Goal: Information Seeking & Learning: Check status

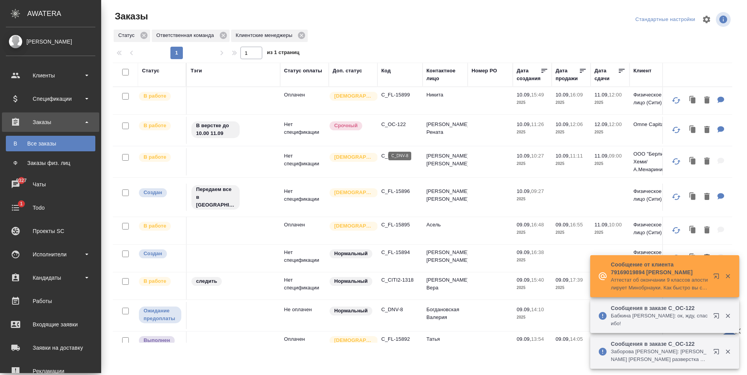
scroll to position [159, 0]
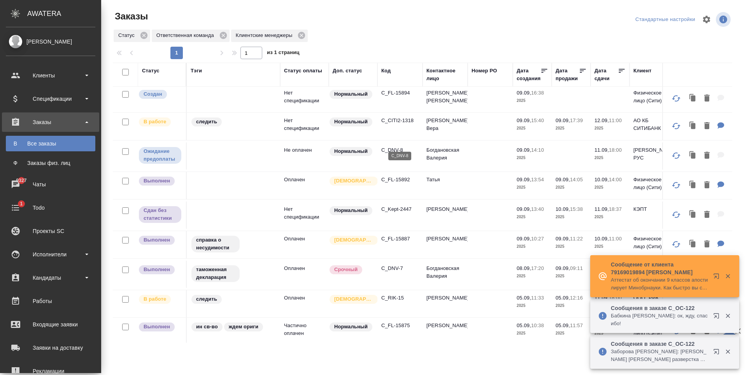
click at [389, 146] on p "C_DNV-8" at bounding box center [399, 150] width 37 height 8
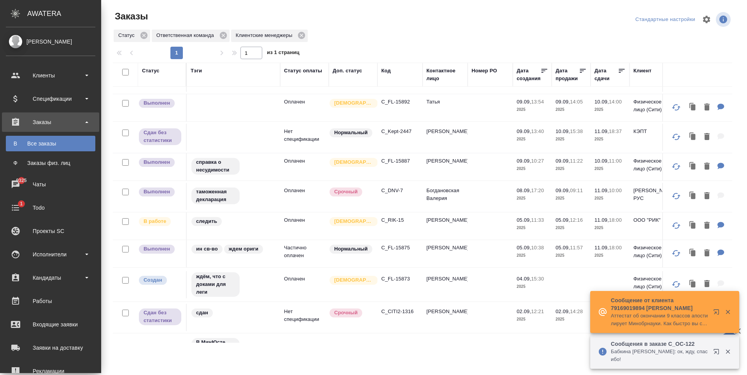
click at [718, 354] on icon "button" at bounding box center [715, 351] width 5 height 5
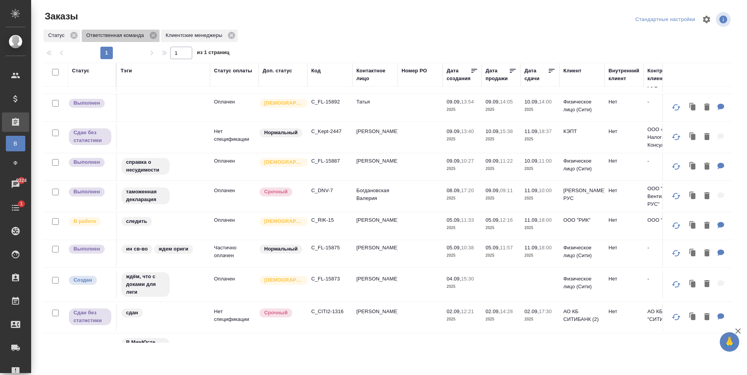
click at [143, 34] on p "Ответственная команда" at bounding box center [116, 35] width 60 height 8
click at [77, 36] on icon at bounding box center [73, 35] width 7 height 7
click at [317, 69] on div "Код" at bounding box center [315, 71] width 9 height 8
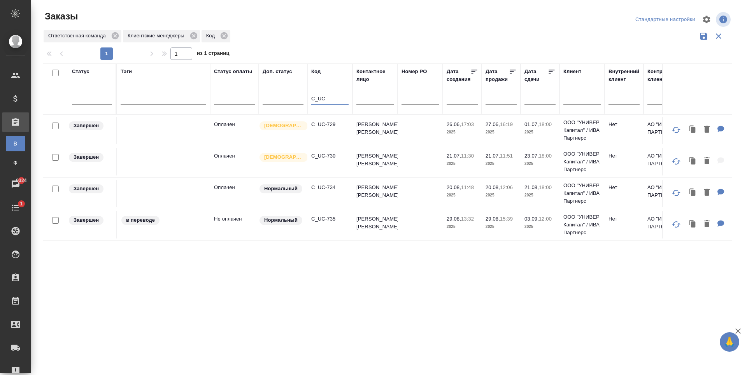
scroll to position [0, 0]
click at [320, 220] on p "C_UC-735" at bounding box center [329, 219] width 37 height 8
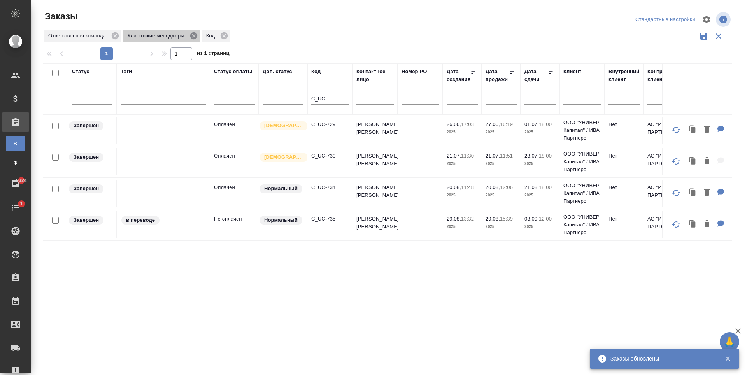
click at [194, 35] on icon at bounding box center [193, 35] width 7 height 7
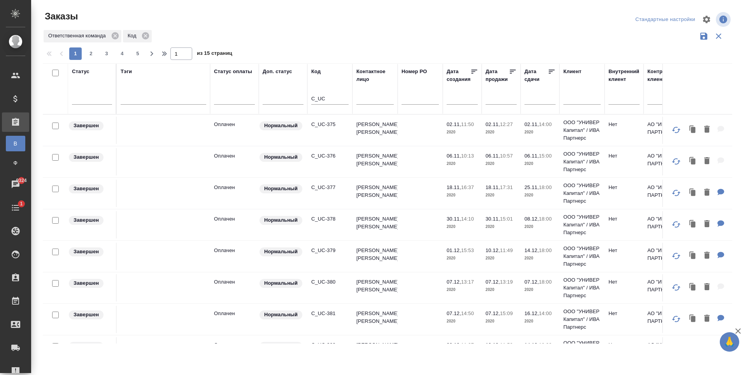
scroll to position [78, 0]
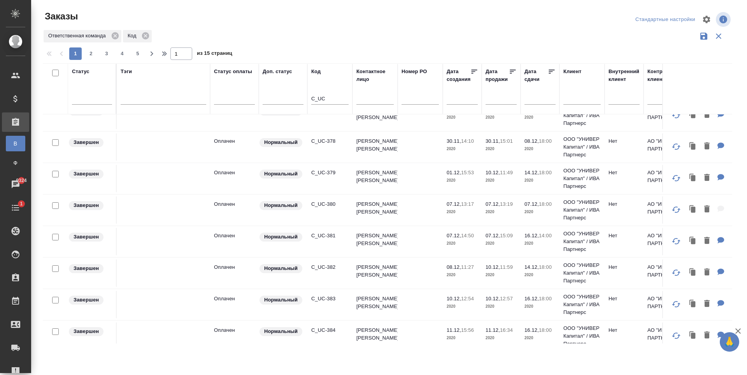
click at [331, 100] on input "C_UC" at bounding box center [329, 99] width 37 height 10
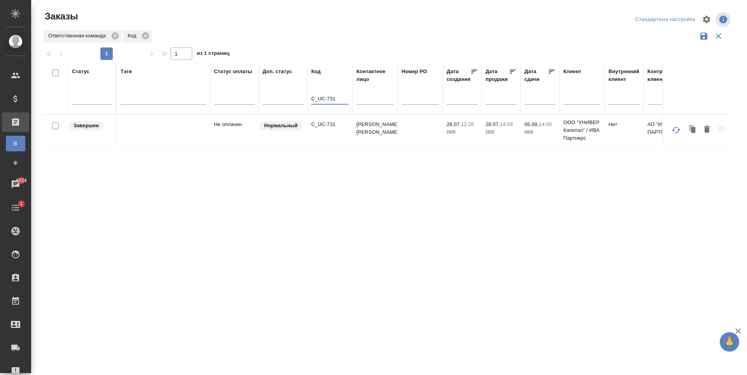
scroll to position [0, 0]
type input "C_UC-731"
click at [328, 125] on p "C_UC-731" at bounding box center [329, 125] width 37 height 8
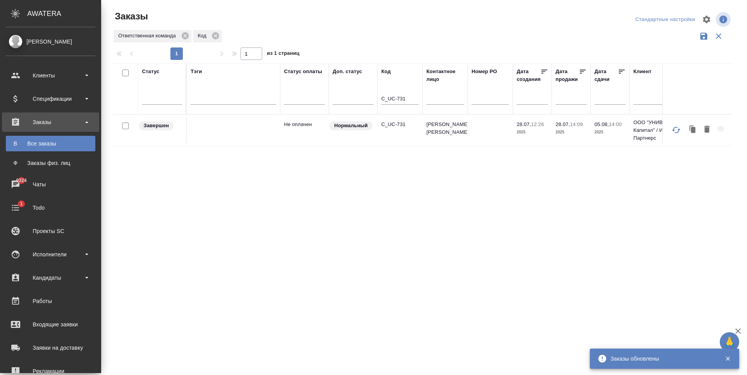
click at [53, 145] on div "Все заказы" at bounding box center [51, 144] width 82 height 8
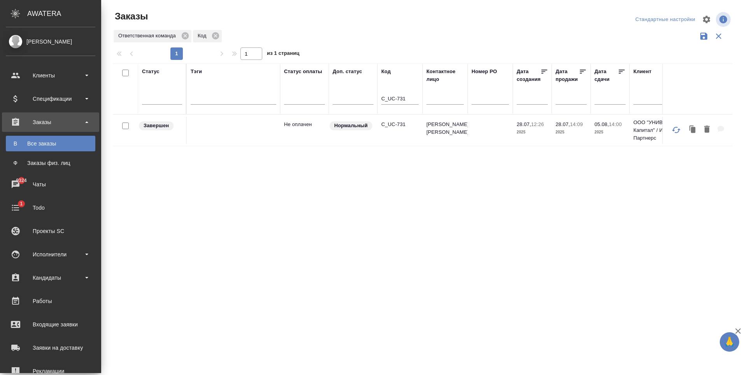
click at [52, 144] on div "Все заказы" at bounding box center [51, 144] width 82 height 8
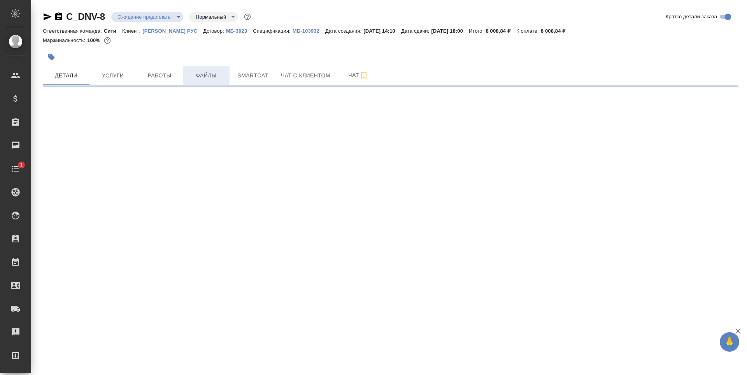
select select "RU"
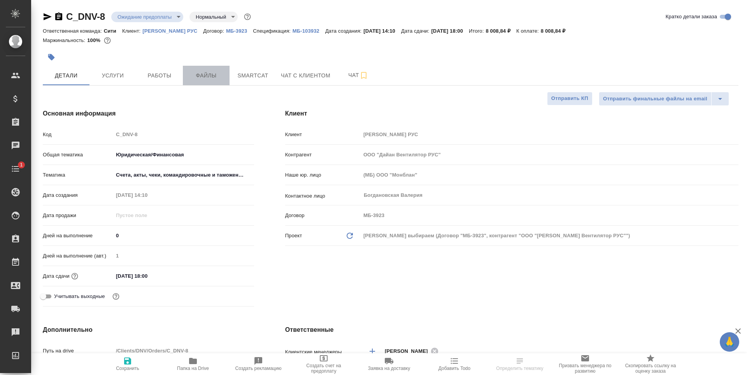
click at [207, 77] on span "Файлы" at bounding box center [205, 76] width 37 height 10
type textarea "x"
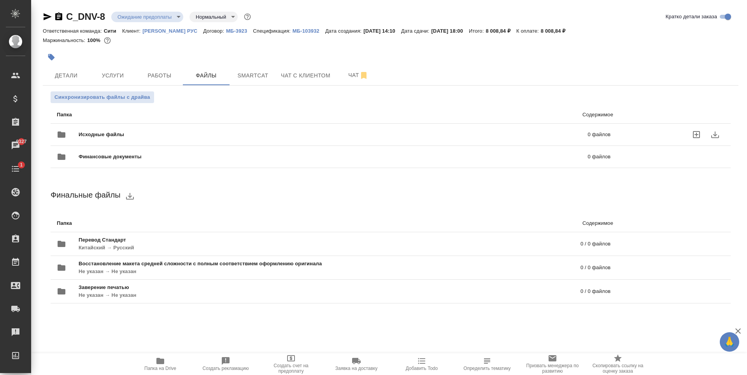
click at [695, 134] on icon "uploadFiles" at bounding box center [696, 134] width 7 height 7
click at [0, 0] on input "uploadFiles" at bounding box center [0, 0] width 0 height 0
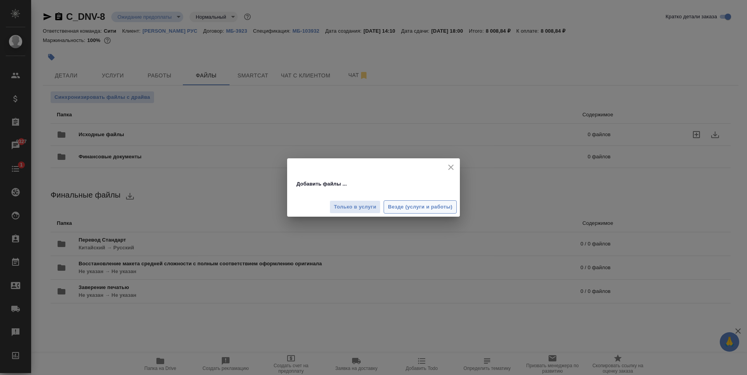
click at [429, 205] on span "Везде (услуги и работы)" at bounding box center [420, 207] width 65 height 9
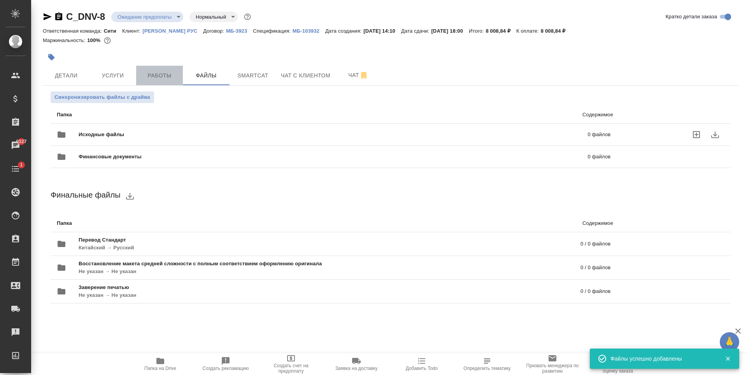
click at [145, 77] on span "Работы" at bounding box center [159, 76] width 37 height 10
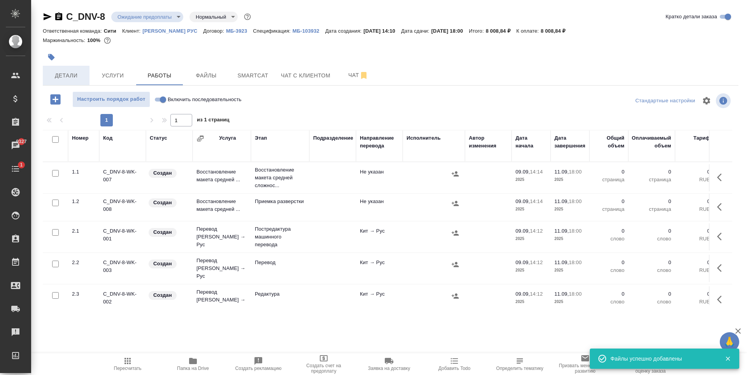
click at [75, 74] on span "Детали" at bounding box center [65, 76] width 37 height 10
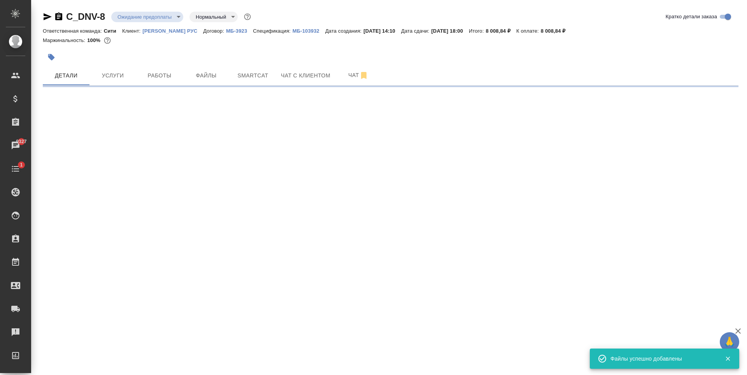
select select "RU"
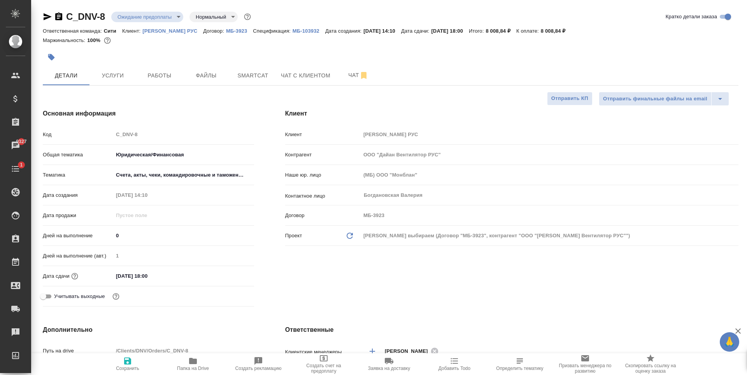
type textarea "x"
click at [155, 270] on input "11.09.2025 18:00" at bounding box center [147, 275] width 68 height 11
click at [229, 275] on icon "button" at bounding box center [231, 275] width 9 height 9
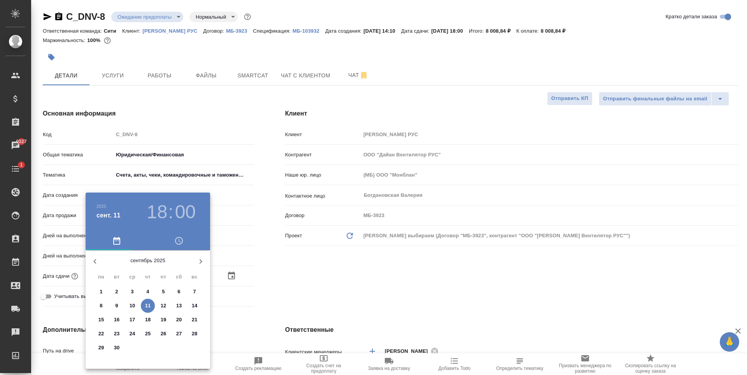
click at [164, 305] on p "12" at bounding box center [164, 306] width 6 height 8
type input "12.09.2025 18:00"
type textarea "x"
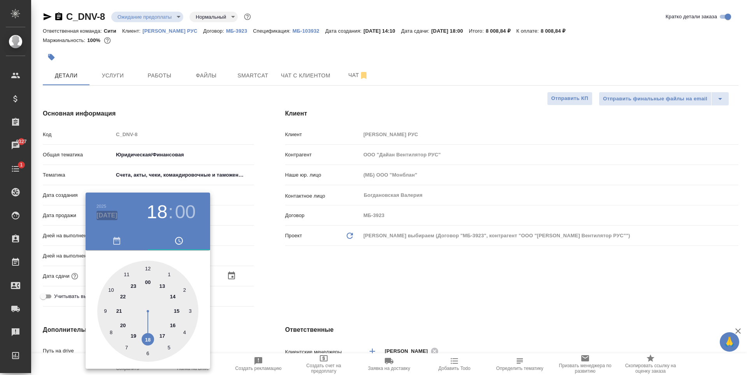
click at [99, 212] on h4 "сент. 12" at bounding box center [106, 215] width 21 height 9
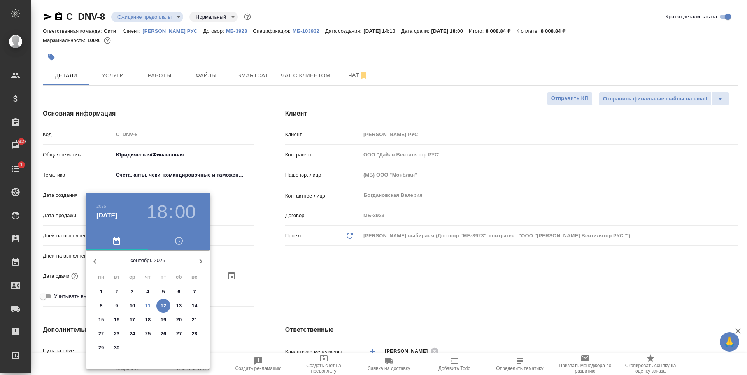
click at [164, 304] on p "12" at bounding box center [164, 306] width 6 height 8
type textarea "x"
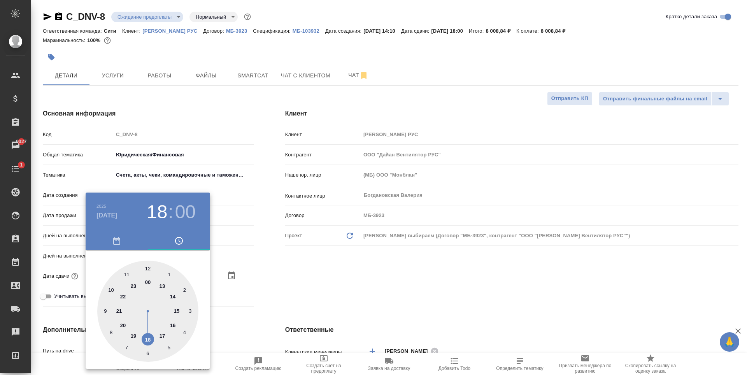
click at [278, 254] on div at bounding box center [373, 187] width 747 height 375
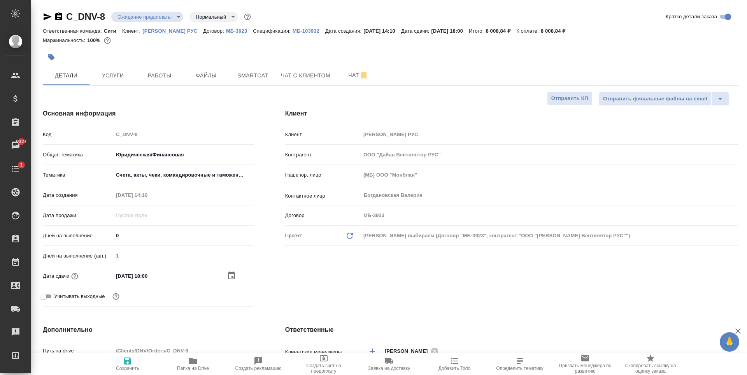
click at [129, 367] on span "Сохранить" at bounding box center [127, 368] width 23 height 5
type textarea "x"
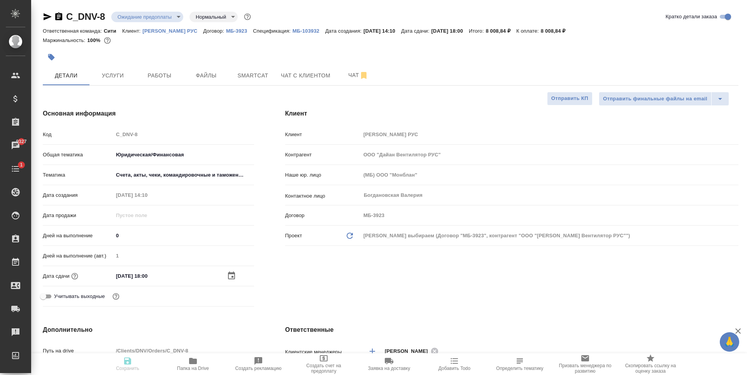
type textarea "x"
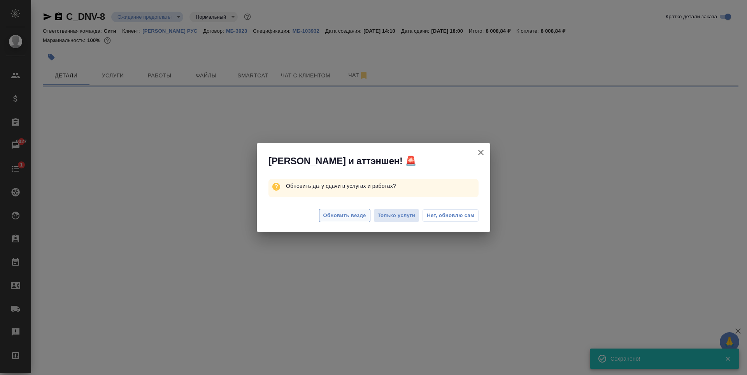
click at [344, 216] on span "Обновить везде" at bounding box center [344, 215] width 43 height 9
select select "RU"
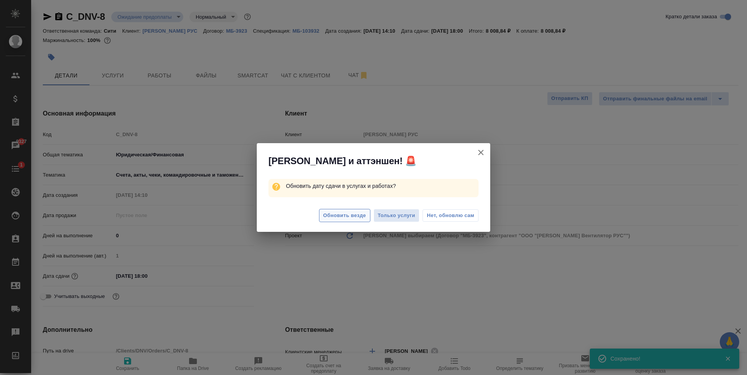
type textarea "x"
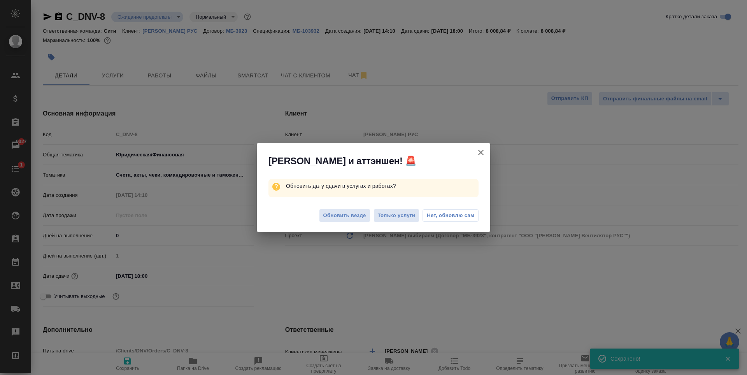
type textarea "x"
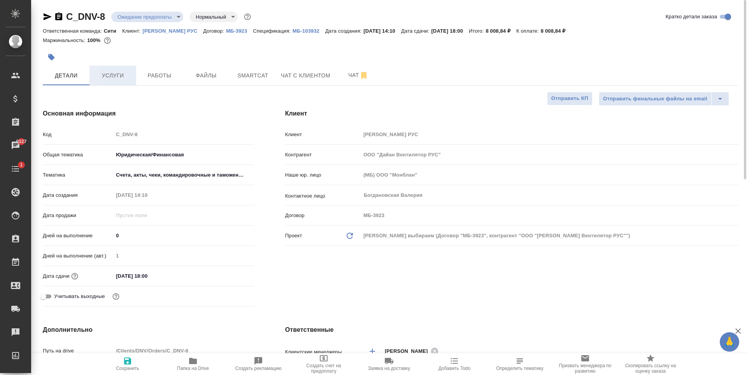
click at [119, 77] on span "Услуги" at bounding box center [112, 76] width 37 height 10
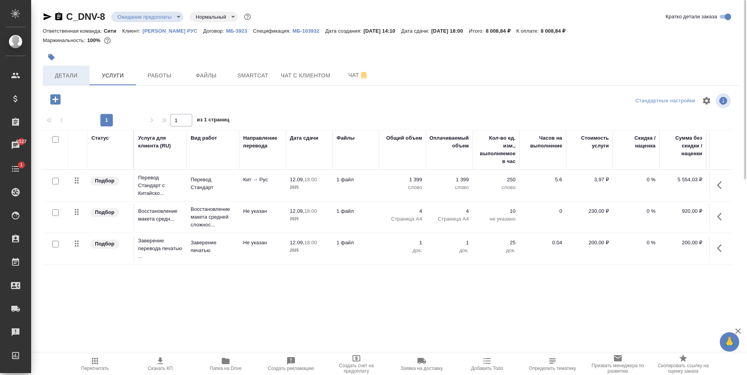
click at [65, 73] on span "Детали" at bounding box center [65, 76] width 37 height 10
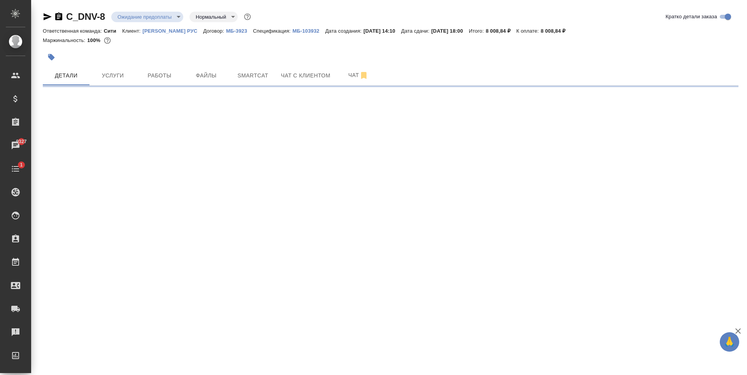
select select "RU"
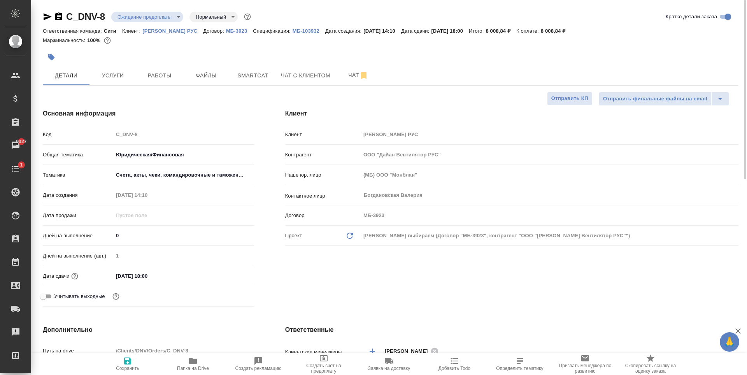
type textarea "x"
click at [159, 19] on body "🙏 .cls-1 fill:#fff; AWATERA Zaytseva Svetlana Клиенты Спецификации Заказы 9327 …" at bounding box center [373, 187] width 747 height 375
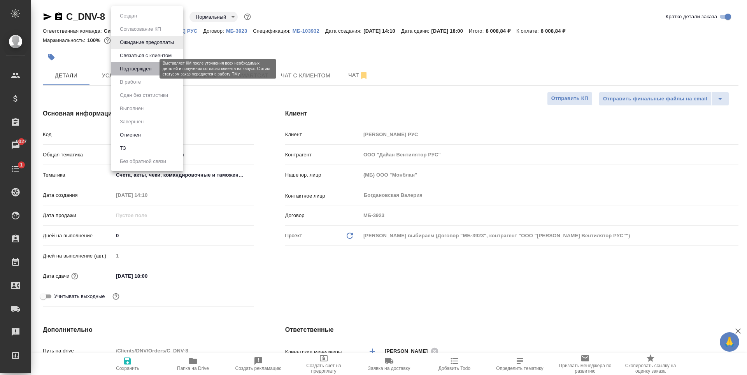
click at [149, 67] on button "Подтвержден" at bounding box center [135, 69] width 37 height 9
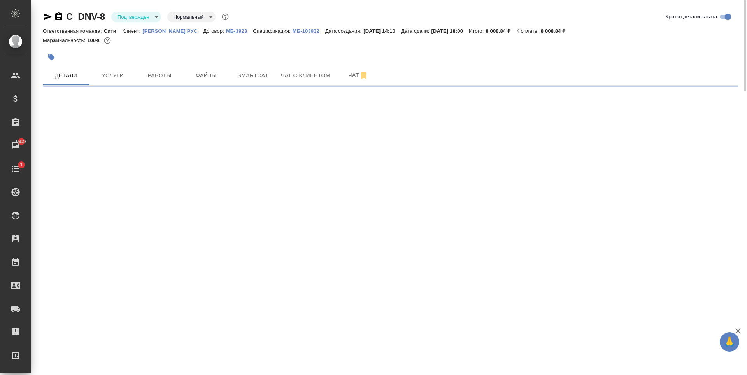
select select "RU"
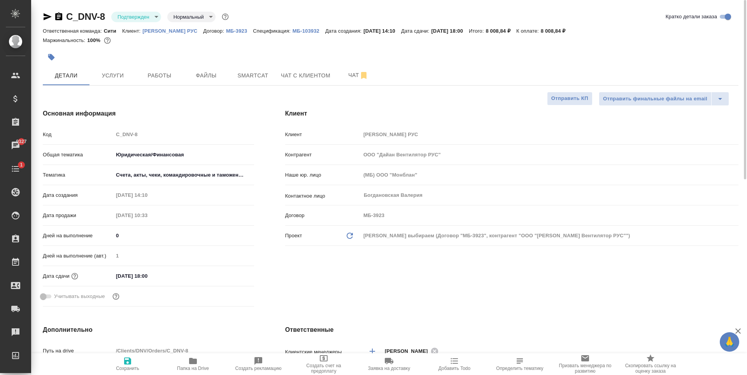
type textarea "x"
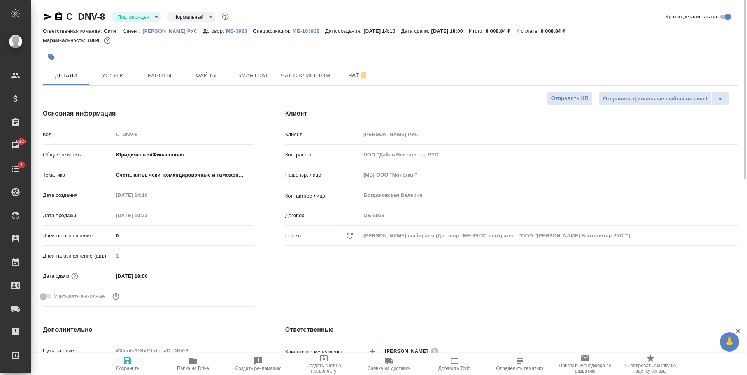
type textarea "x"
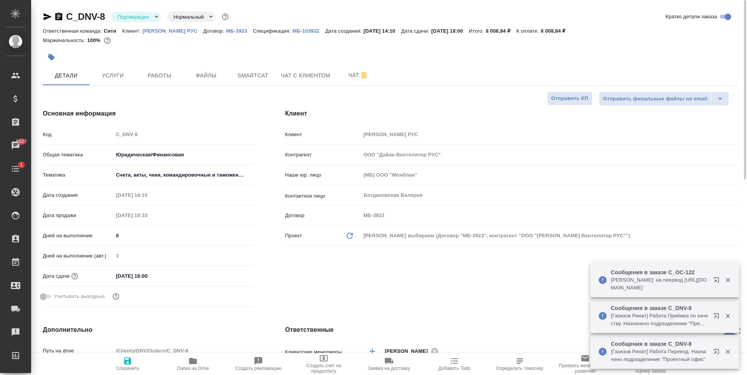
type textarea "x"
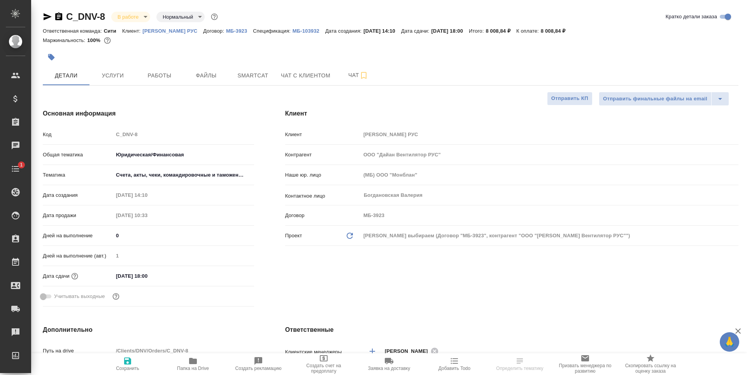
select select "RU"
click at [131, 78] on span "Услуги" at bounding box center [112, 76] width 37 height 10
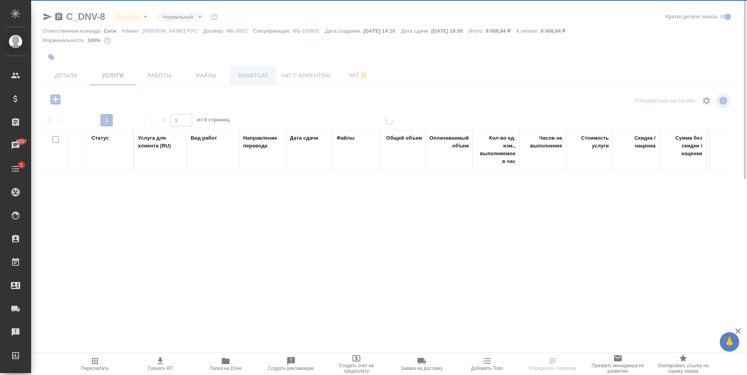
click at [243, 77] on span "Smartcat" at bounding box center [252, 76] width 37 height 10
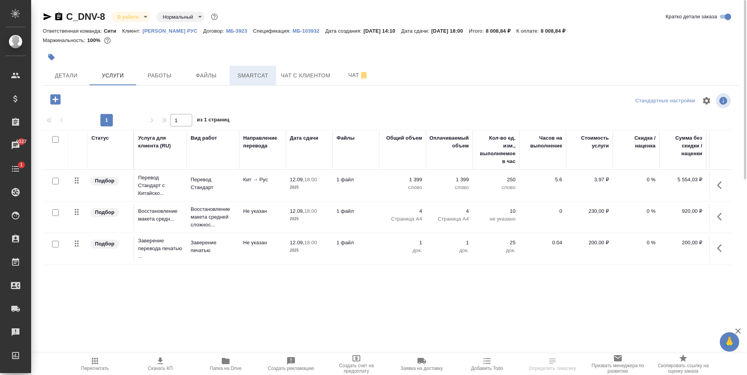
click at [243, 77] on span "Smartcat" at bounding box center [252, 76] width 37 height 10
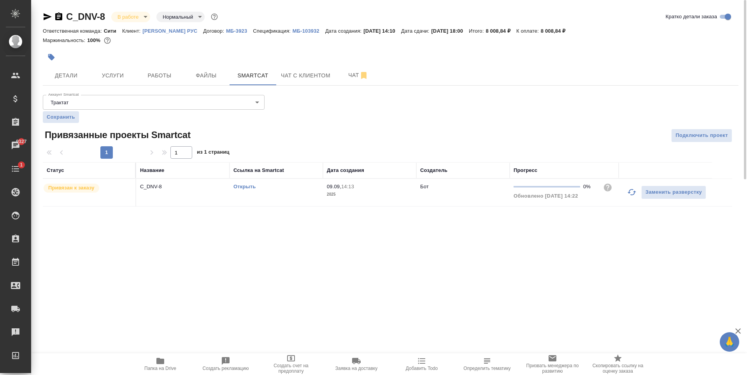
click at [236, 185] on link "Открыть" at bounding box center [244, 187] width 22 height 6
click at [219, 216] on div "C_DNV-8 В работе inProgress Нормальный normal Кратко детали заказа Ответственна…" at bounding box center [390, 113] width 704 height 226
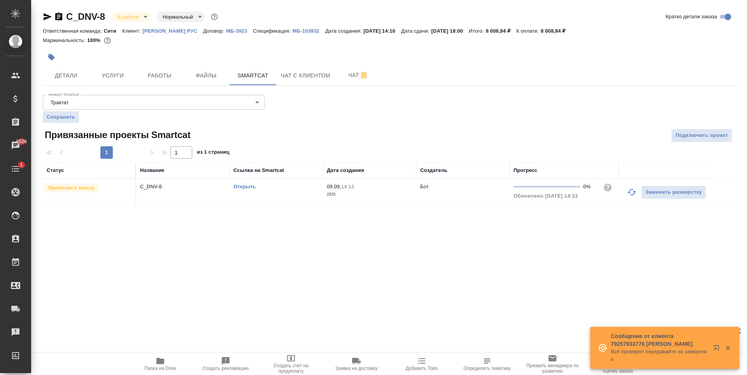
click at [238, 262] on div ".cls-1 fill:#fff; AWATERA Zaytseva Svetlana Клиенты Спецификации Заказы 9328 Ча…" at bounding box center [373, 187] width 747 height 375
click at [154, 72] on span "Работы" at bounding box center [159, 76] width 37 height 10
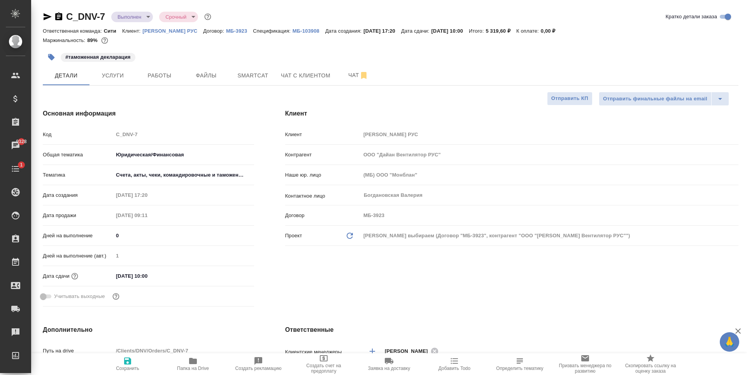
select select "RU"
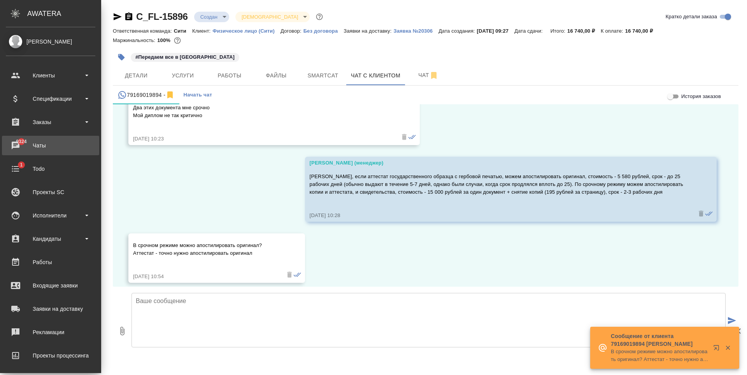
scroll to position [2230, 0]
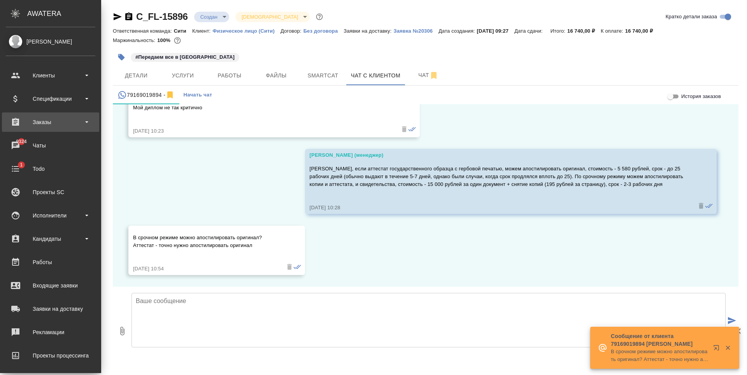
click at [35, 118] on div "Заказы" at bounding box center [50, 122] width 89 height 12
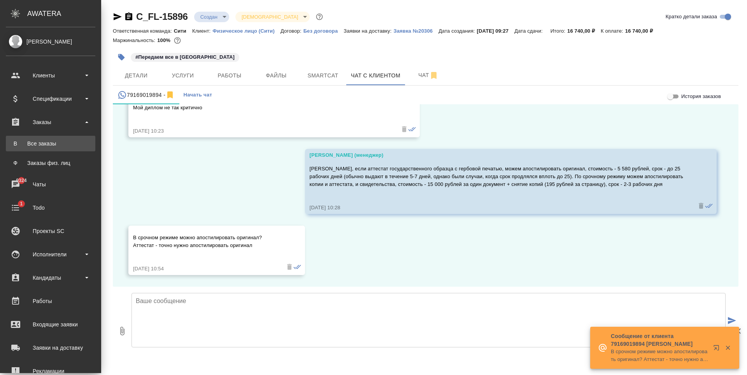
click at [42, 148] on link "В Все заказы" at bounding box center [50, 144] width 89 height 16
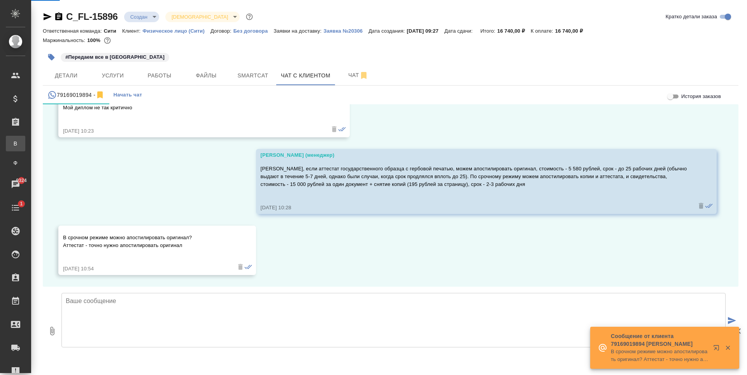
scroll to position [2222, 0]
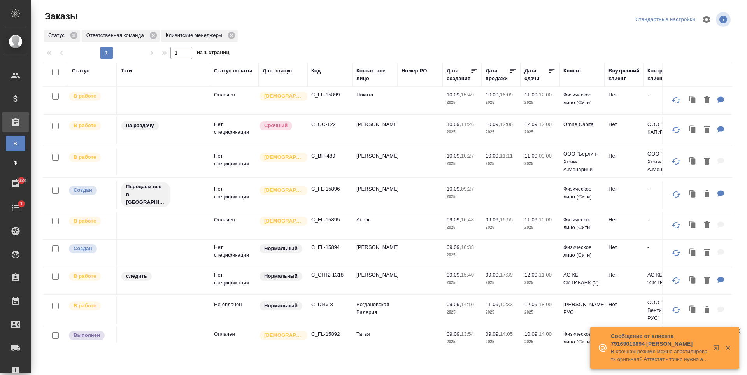
click at [336, 188] on p "C_FL-15896" at bounding box center [329, 189] width 37 height 8
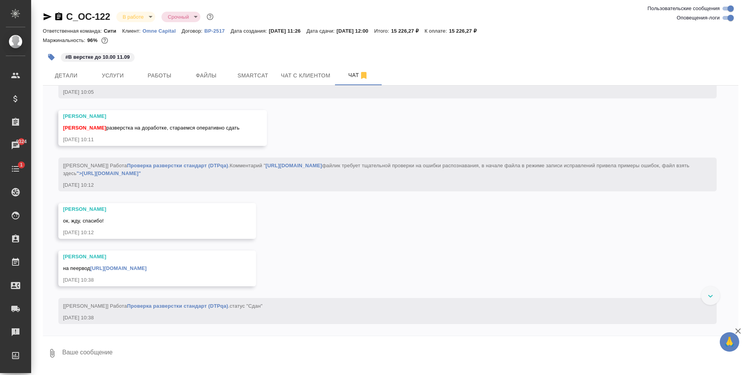
scroll to position [1649, 0]
click at [72, 78] on span "Детали" at bounding box center [65, 76] width 37 height 10
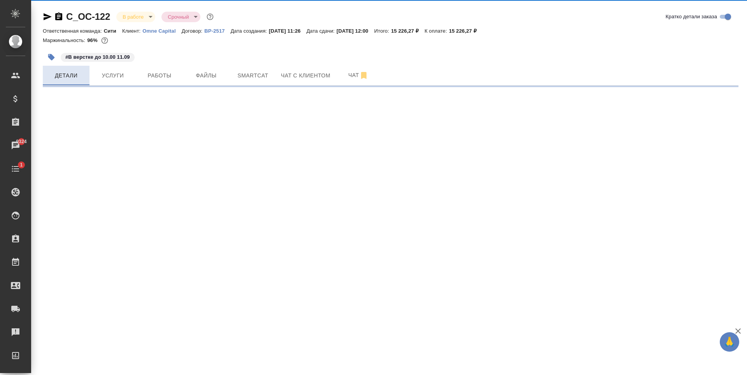
select select "RU"
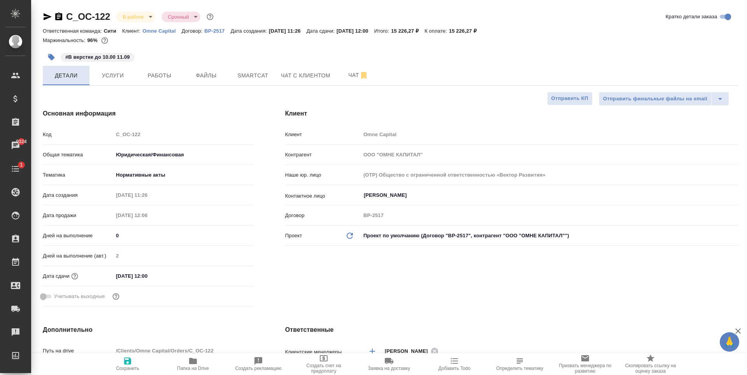
type textarea "x"
click at [114, 71] on span "Услуги" at bounding box center [112, 76] width 37 height 10
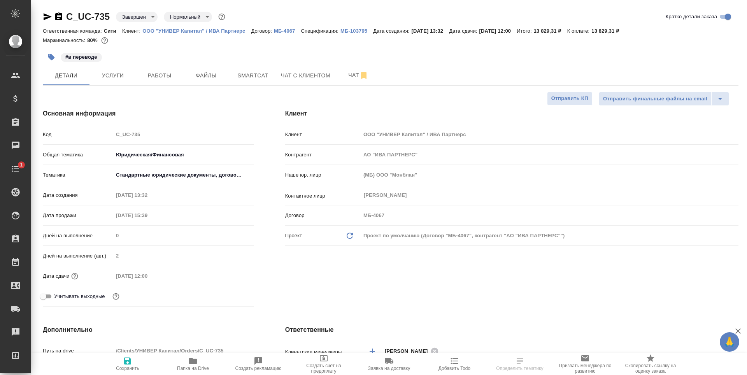
select select "RU"
click at [215, 68] on button "Файлы" at bounding box center [206, 75] width 47 height 19
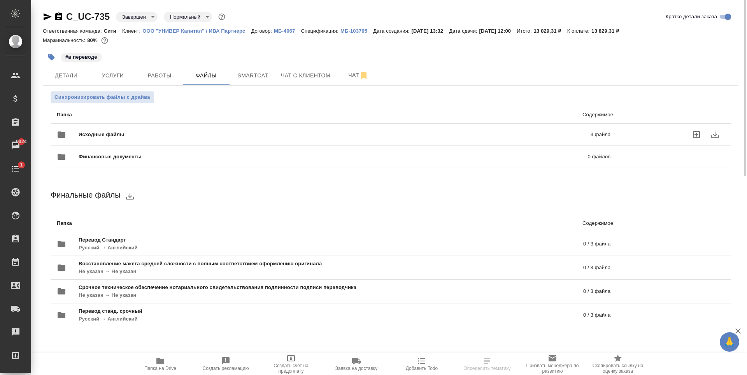
click at [266, 126] on div "Исходные файлы 3 файла" at bounding box center [333, 134] width 553 height 19
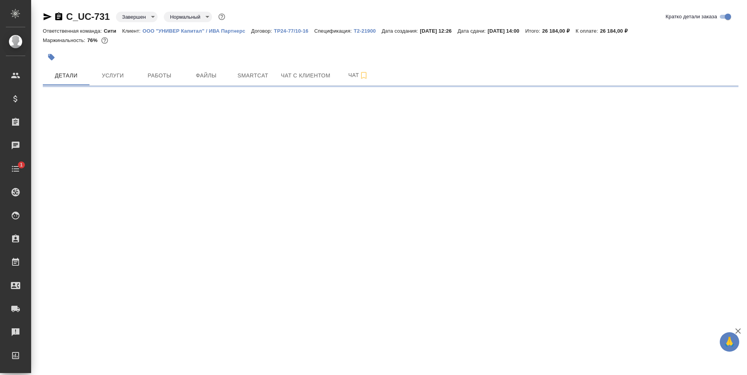
select select "RU"
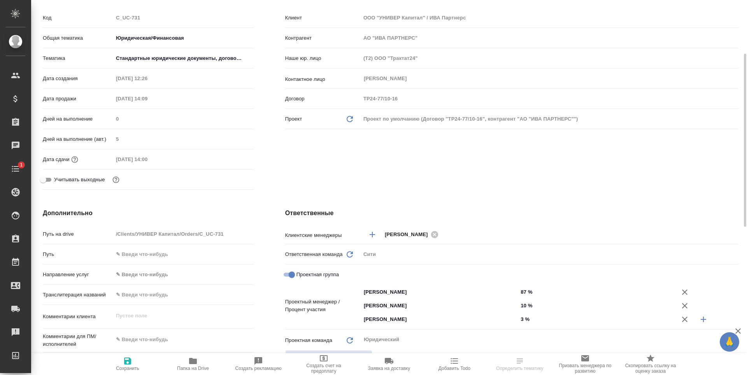
scroll to position [233, 0]
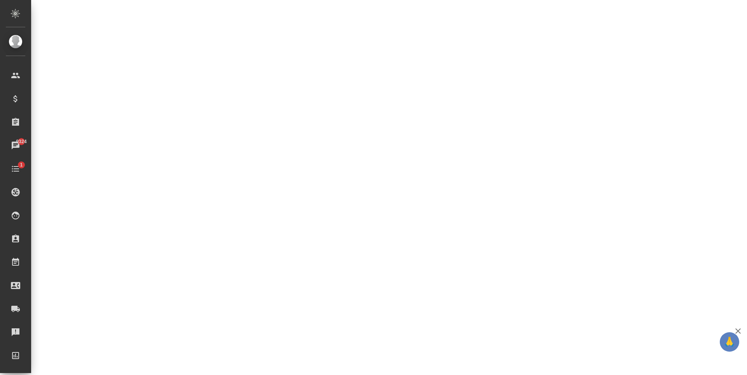
select select "RU"
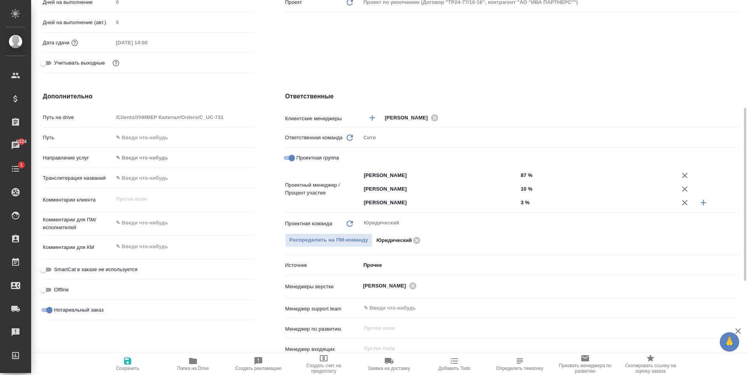
type textarea "x"
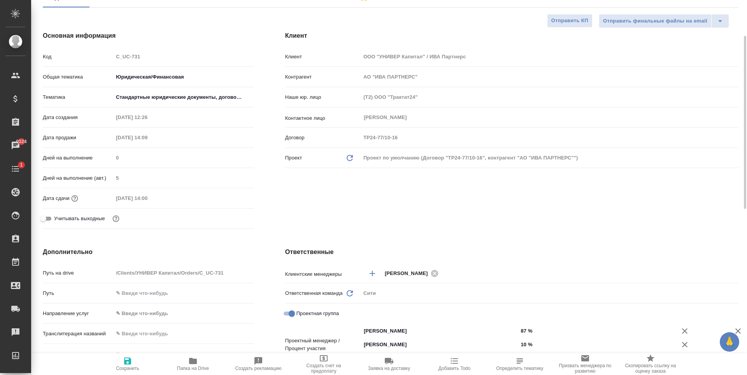
click at [377, 207] on div "Клиент Клиент ООО "УНИВЕР Капитал" / ИВА Партнерс Контрагент АО "ИВА ПАРТНЕРС" …" at bounding box center [511, 132] width 484 height 232
type textarea "x"
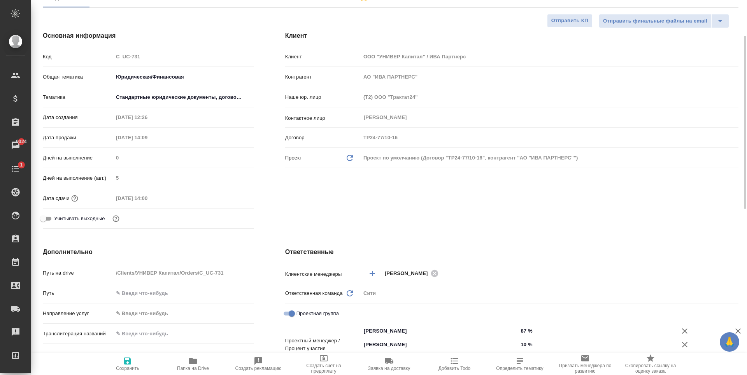
type textarea "x"
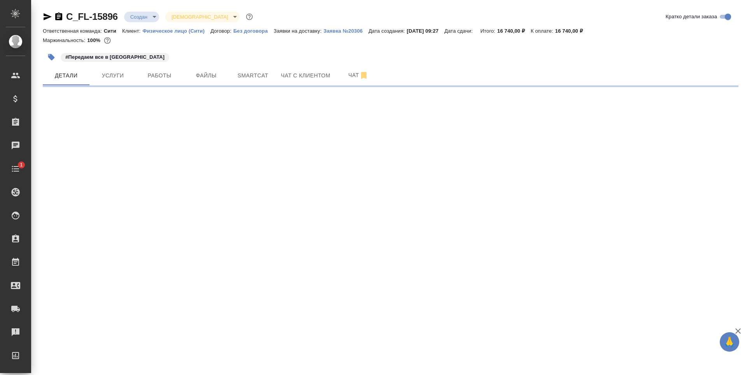
select select "RU"
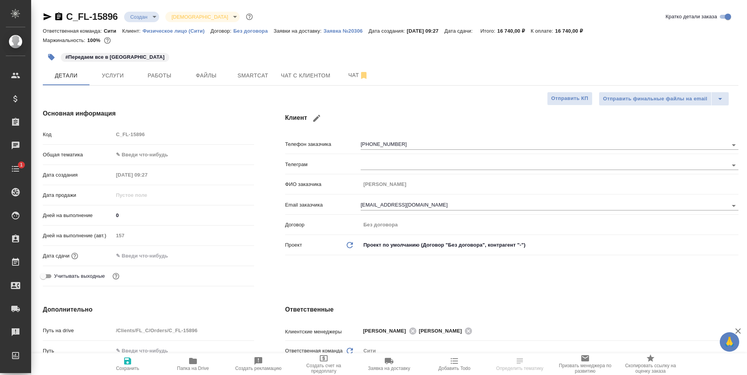
type textarea "x"
click at [306, 77] on span "Чат с клиентом" at bounding box center [305, 76] width 49 height 10
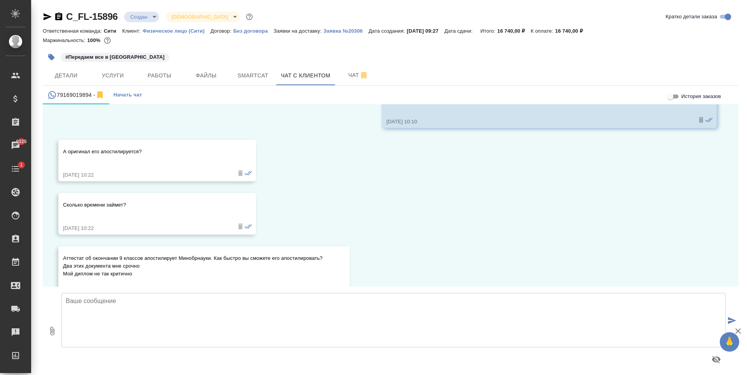
scroll to position [1989, 0]
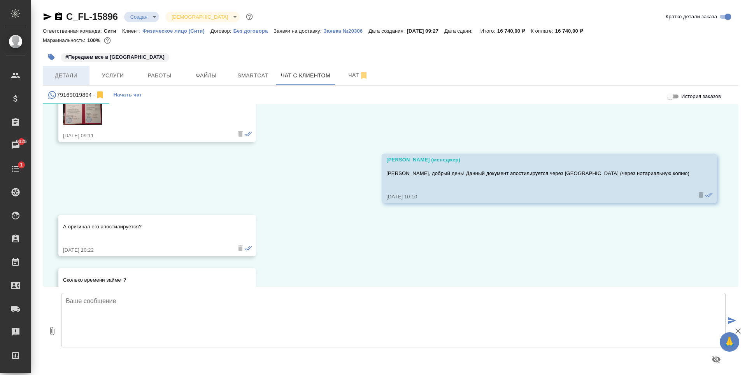
click at [73, 77] on span "Детали" at bounding box center [65, 76] width 37 height 10
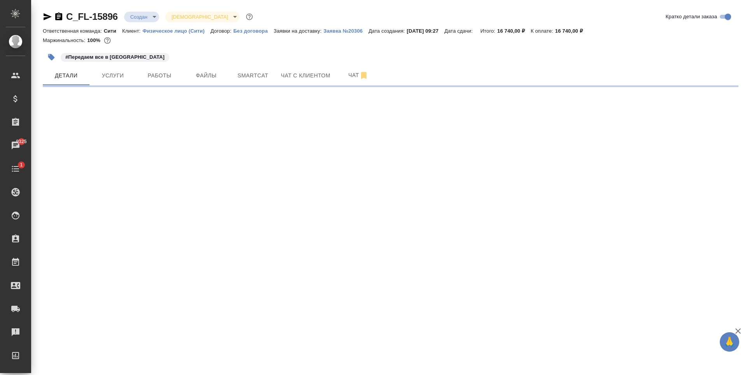
select select "RU"
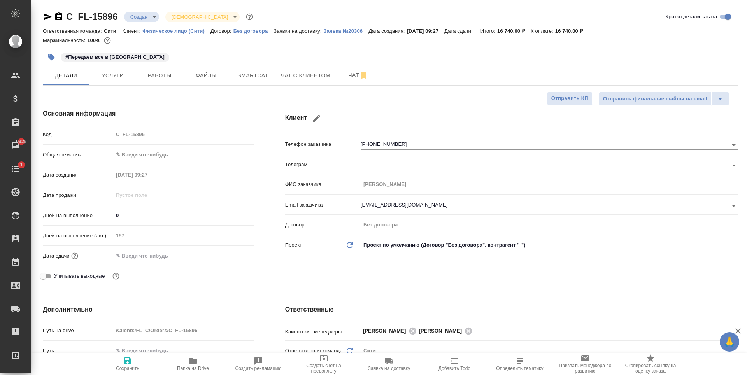
type textarea "x"
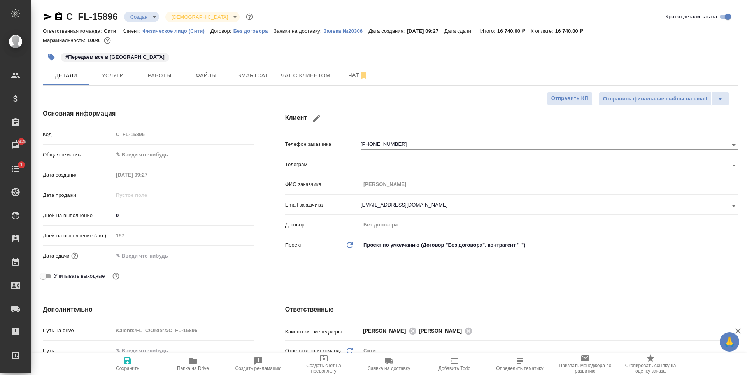
type textarea "x"
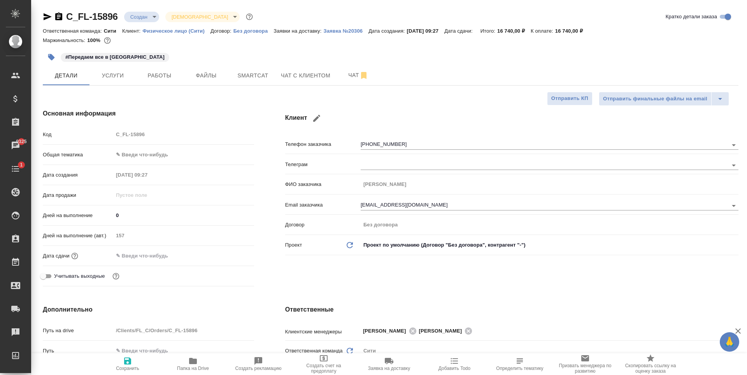
type textarea "x"
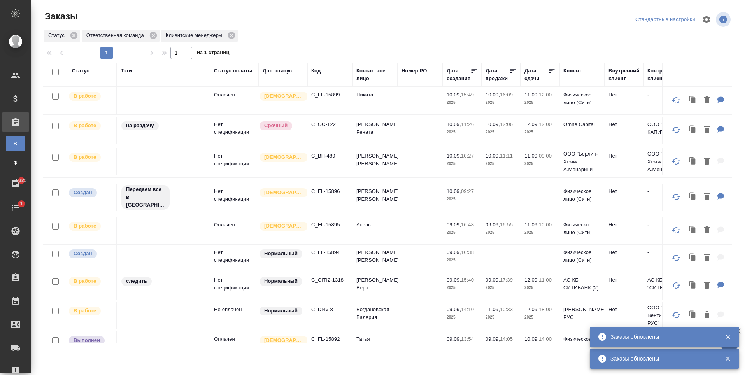
click at [327, 96] on p "C_FL-15899" at bounding box center [329, 95] width 37 height 8
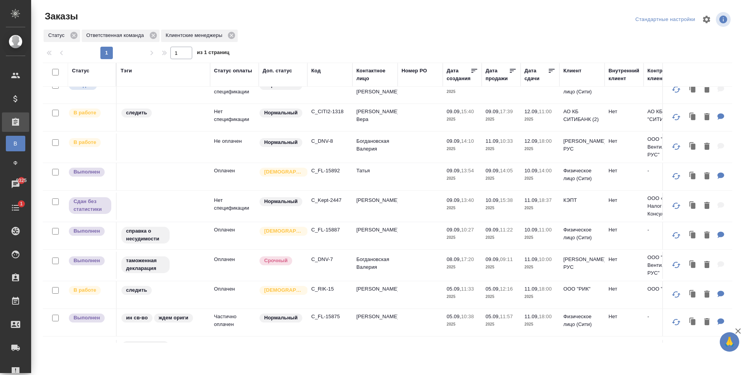
scroll to position [194, 0]
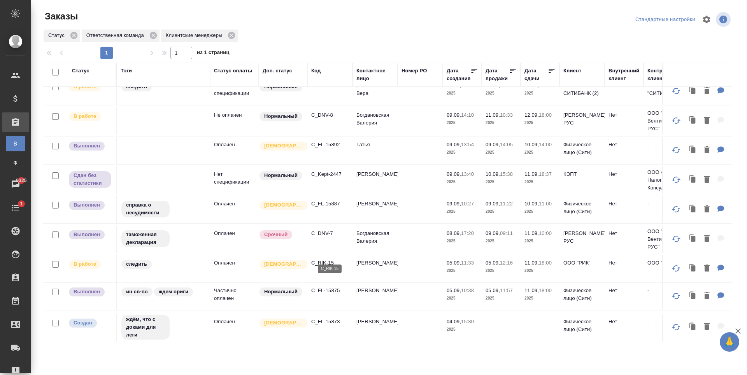
click at [328, 259] on p "C_RIK-15" at bounding box center [329, 263] width 37 height 8
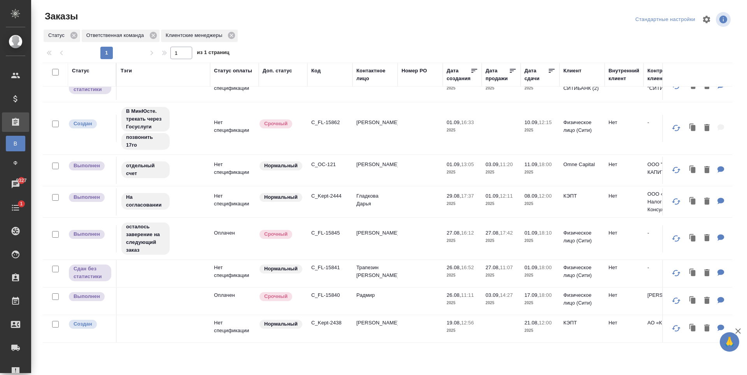
scroll to position [474, 0]
click at [327, 291] on p "C_FL-15840" at bounding box center [329, 295] width 37 height 8
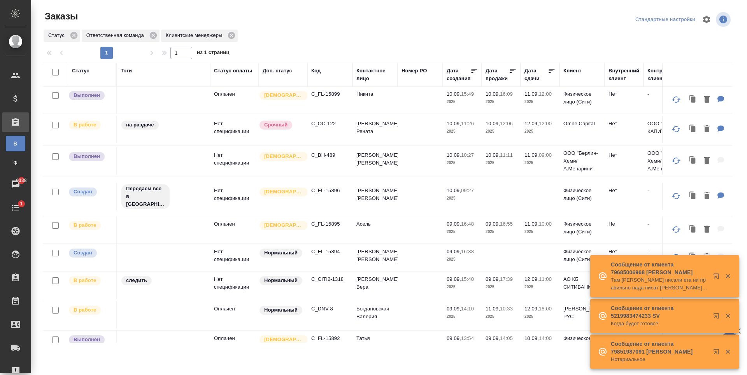
scroll to position [0, 0]
click at [332, 276] on p "C_CITI2-1318" at bounding box center [329, 280] width 37 height 8
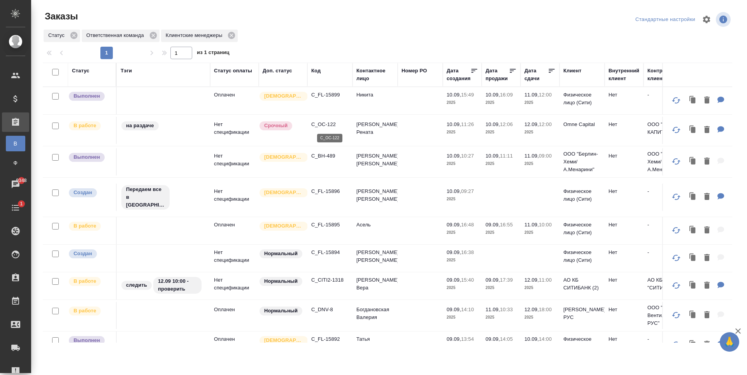
click at [321, 122] on p "C_OC-122" at bounding box center [329, 125] width 37 height 8
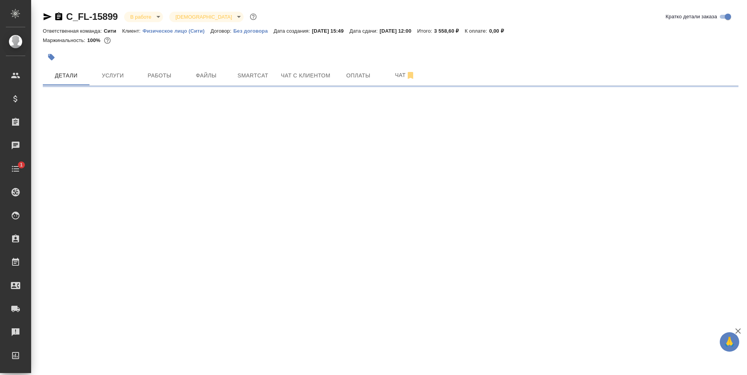
select select "RU"
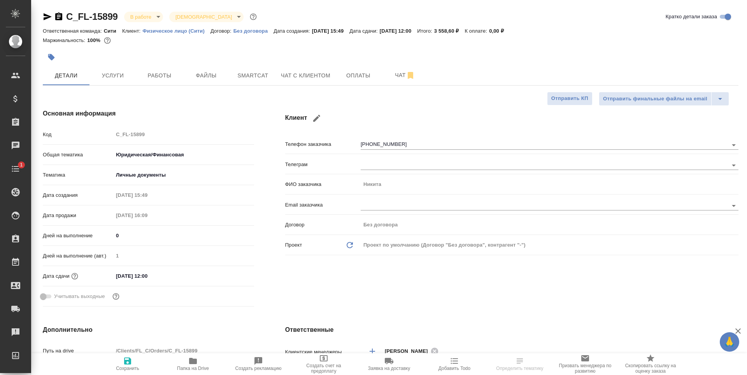
type textarea "x"
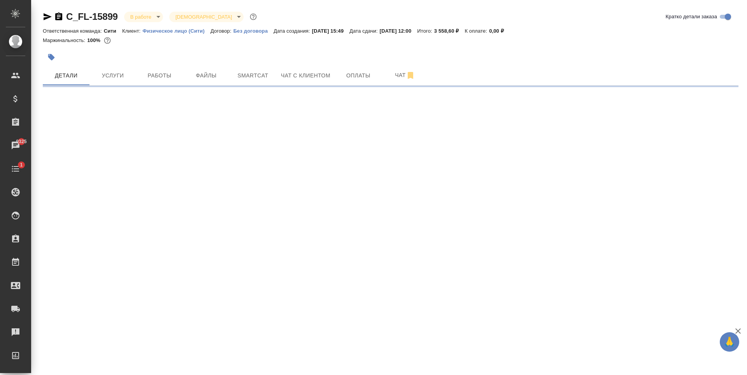
select select "RU"
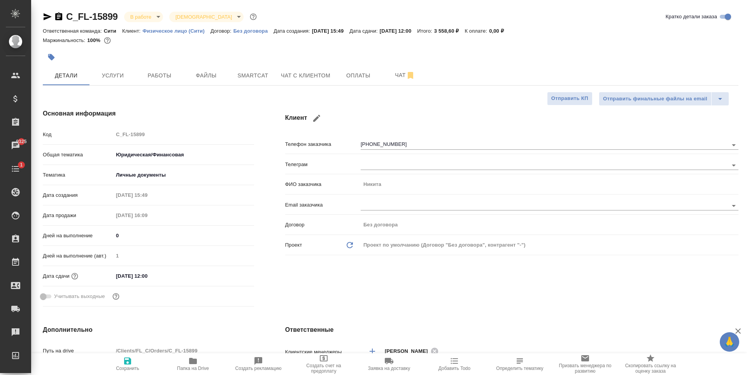
type textarea "x"
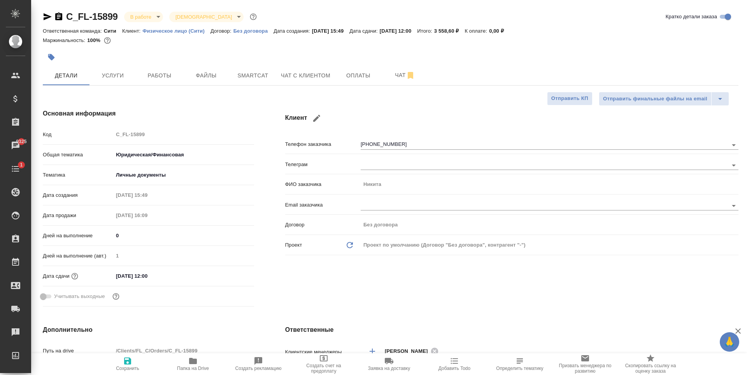
type textarea "x"
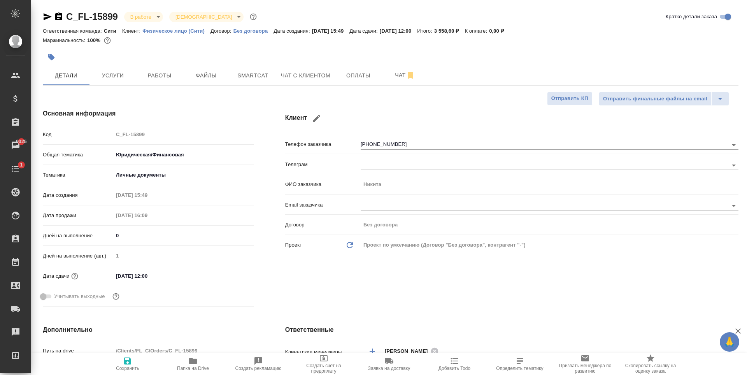
type textarea "x"
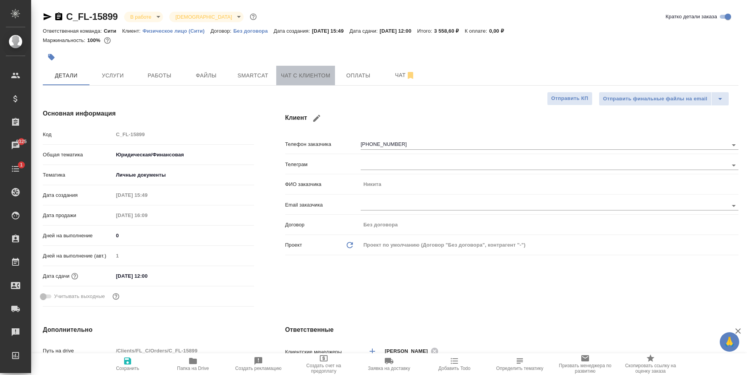
click at [315, 77] on span "Чат с клиентом" at bounding box center [305, 76] width 49 height 10
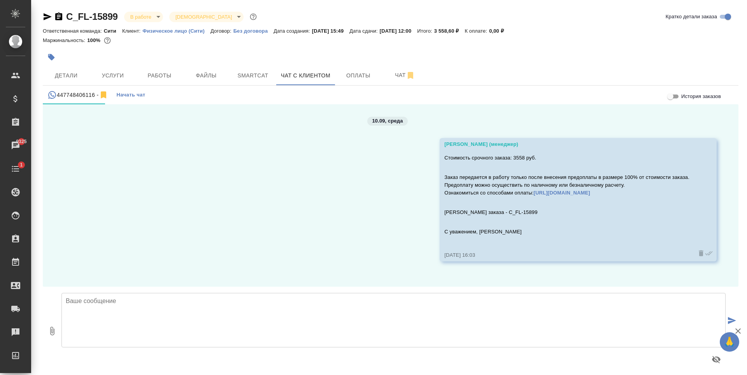
click at [186, 322] on textarea at bounding box center [393, 320] width 664 height 54
drag, startPoint x: 488, startPoint y: 242, endPoint x: 438, endPoint y: 232, distance: 50.8
click at [439, 232] on div "Зайцева Светлана (менеджер) Стоимость срочного заказа: 3558 руб. Заказ передает…" at bounding box center [577, 199] width 277 height 123
copy p "С уважением, Зайцева Светлана"
click at [72, 331] on textarea "Никита, добрый день! Направила Вам на почту перевод на согласование." at bounding box center [393, 320] width 664 height 54
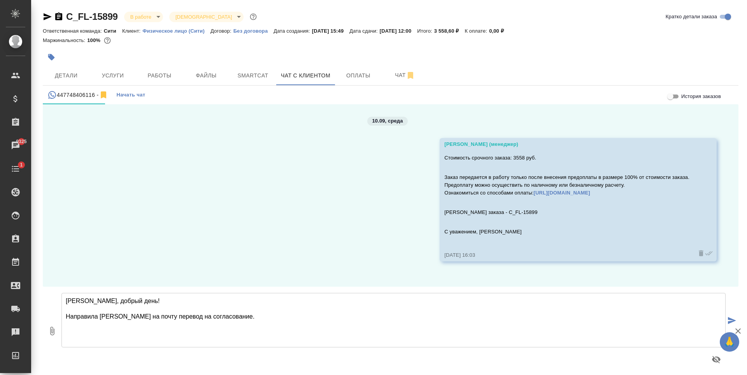
paste textarea "С уважением, Зайцева Светлана"
click at [218, 318] on textarea "Никита, добрый день! Направила Вам на почту перевод на согласование. С уважение…" at bounding box center [393, 320] width 664 height 54
type textarea "Никита, добрый день! Направила Вам на почту перевод на согласование. С уважение…"
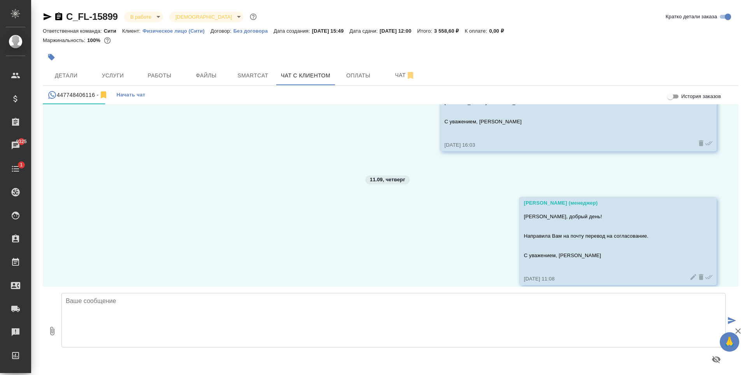
scroll to position [120, 0]
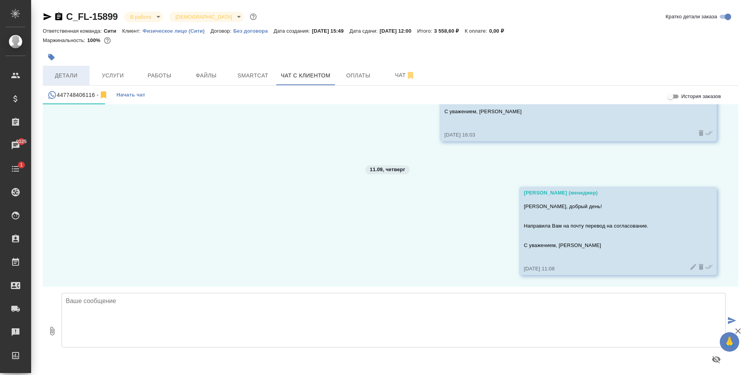
click at [63, 67] on button "Детали" at bounding box center [66, 75] width 47 height 19
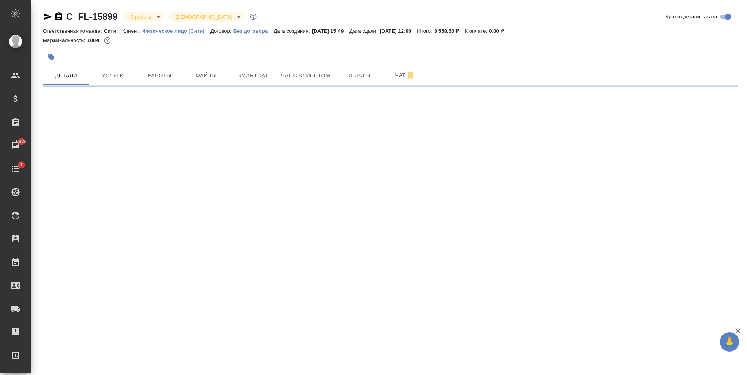
select select "RU"
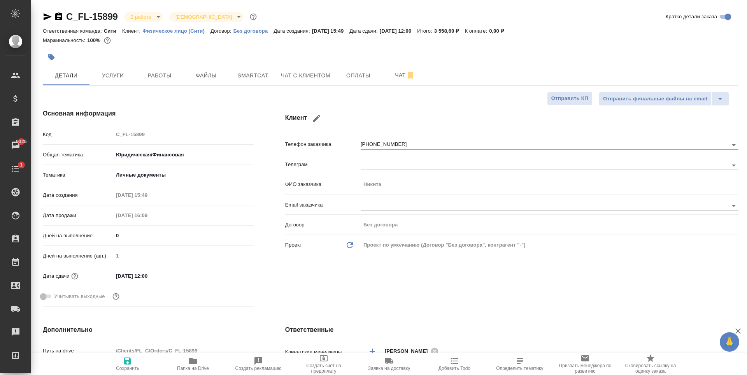
type textarea "x"
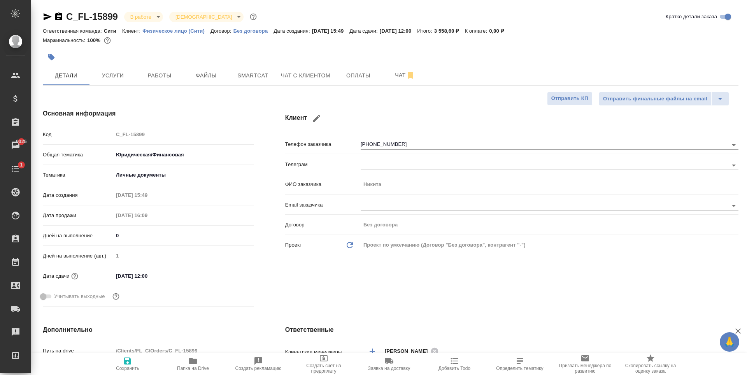
type textarea "x"
click at [310, 74] on span "Чат с клиентом" at bounding box center [305, 76] width 49 height 10
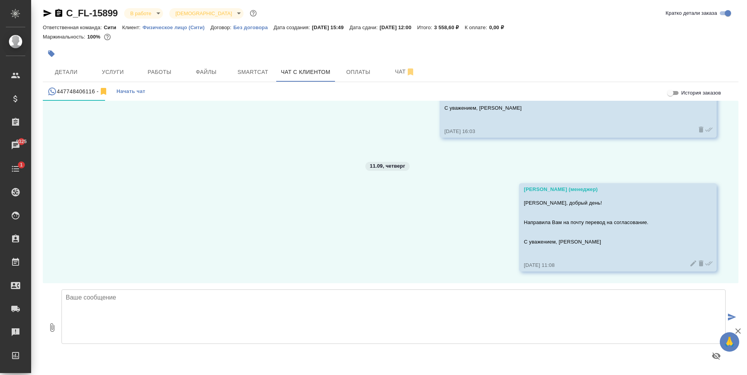
scroll to position [4, 0]
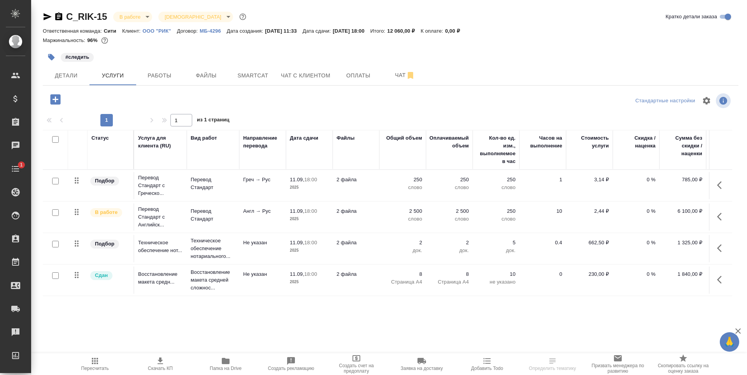
scroll to position [5, 0]
click at [165, 71] on span "Работы" at bounding box center [159, 76] width 37 height 10
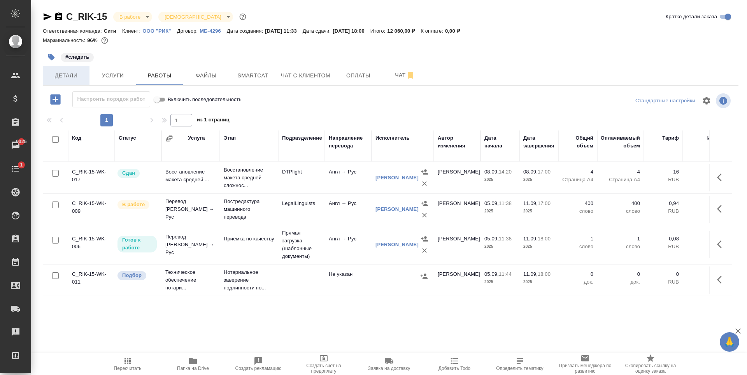
click at [66, 71] on span "Детали" at bounding box center [65, 76] width 37 height 10
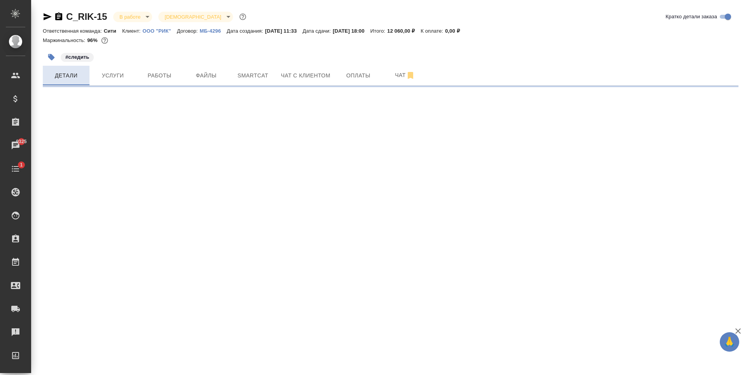
select select "RU"
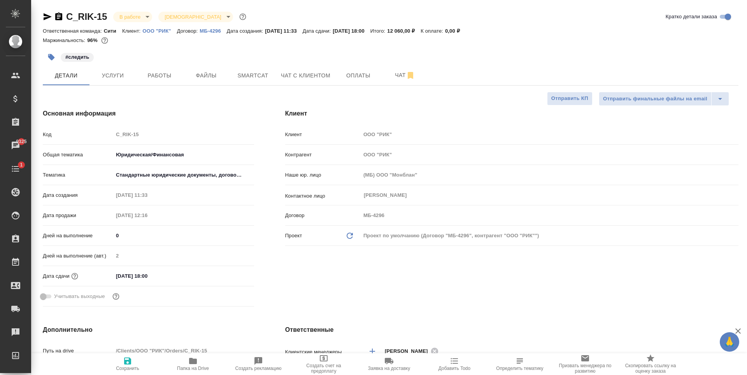
type textarea "x"
click at [147, 72] on span "Работы" at bounding box center [159, 76] width 37 height 10
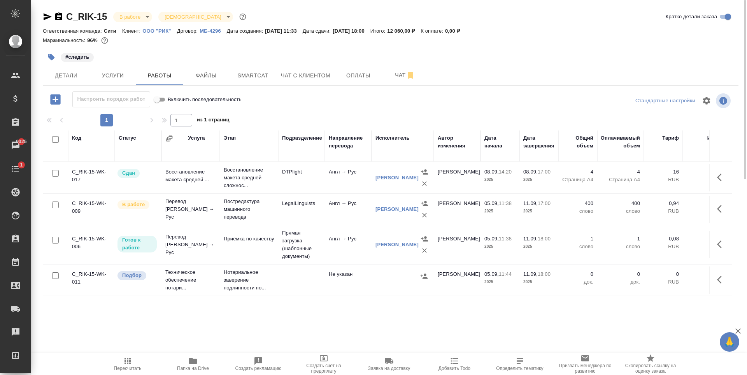
click at [45, 19] on icon "button" at bounding box center [47, 16] width 9 height 9
click at [213, 75] on span "Файлы" at bounding box center [205, 76] width 37 height 10
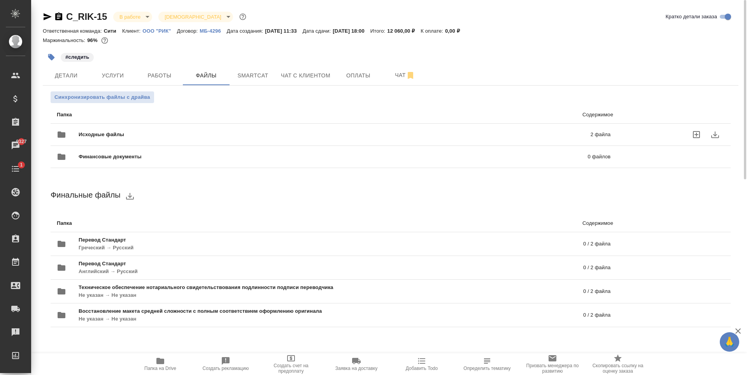
click at [289, 133] on span "Исходные файлы" at bounding box center [218, 135] width 278 height 8
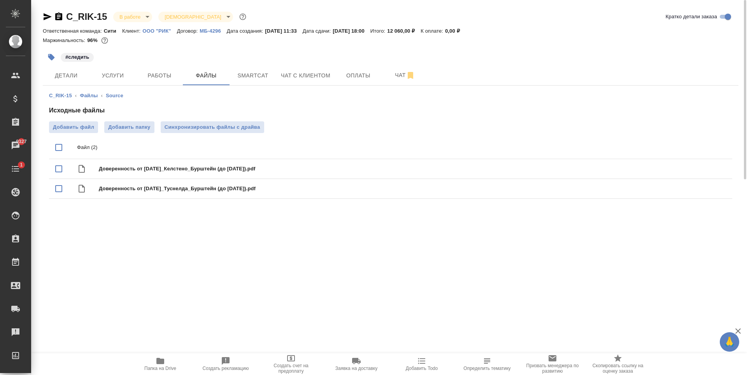
click at [242, 245] on div ".cls-1 fill:#fff; AWATERA Zaytseva Svetlana Клиенты Спецификации Заказы 9327 Ча…" at bounding box center [373, 187] width 747 height 375
click at [127, 67] on button "Услуги" at bounding box center [112, 75] width 47 height 19
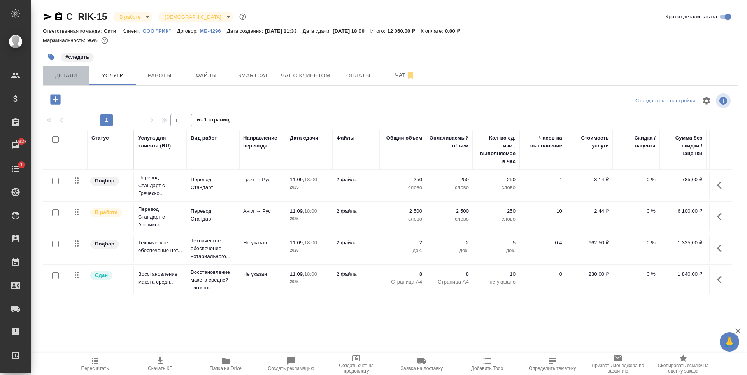
click at [63, 73] on span "Детали" at bounding box center [65, 76] width 37 height 10
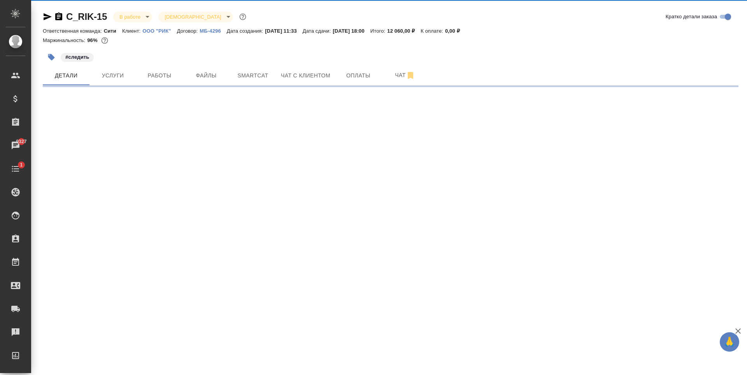
select select "RU"
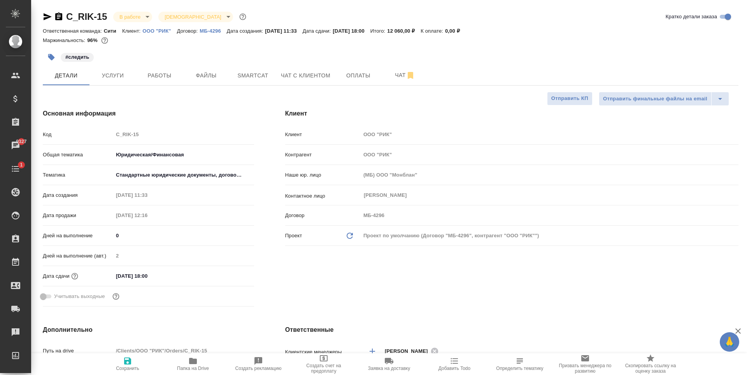
type textarea "x"
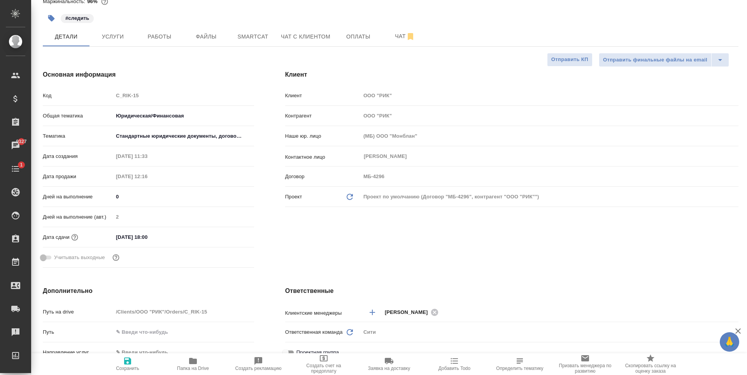
type textarea "x"
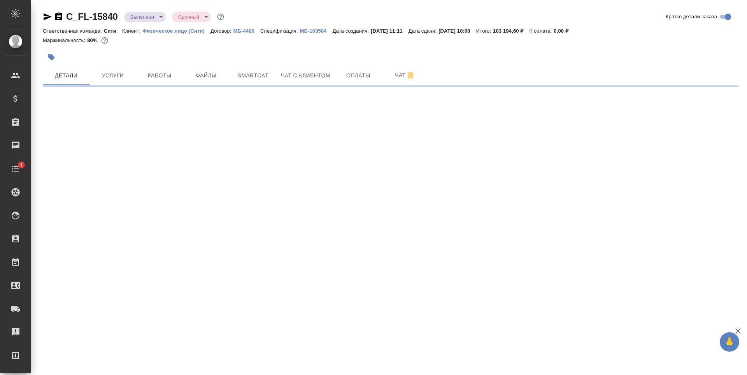
select select "RU"
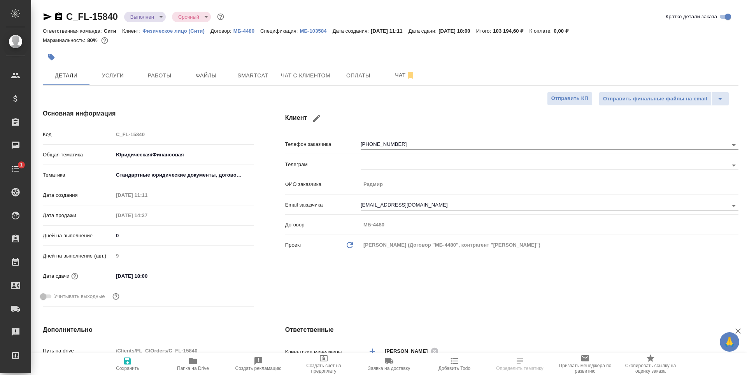
type textarea "x"
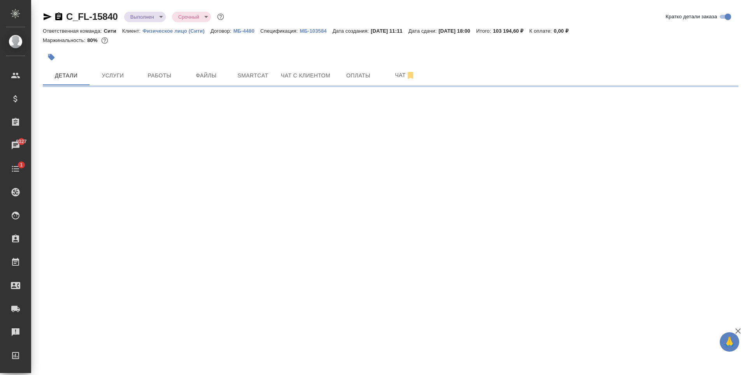
select select "RU"
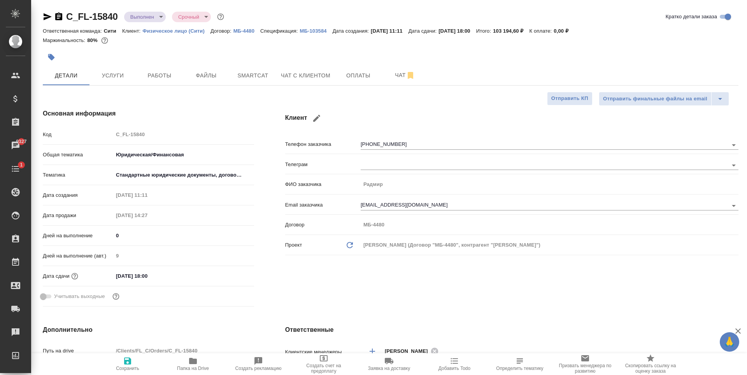
type textarea "x"
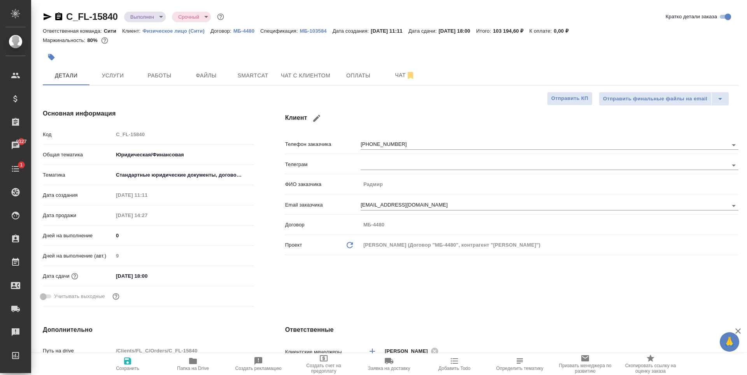
type textarea "x"
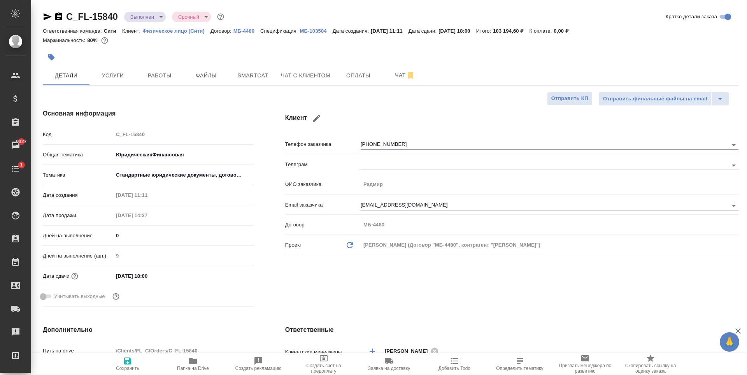
type textarea "x"
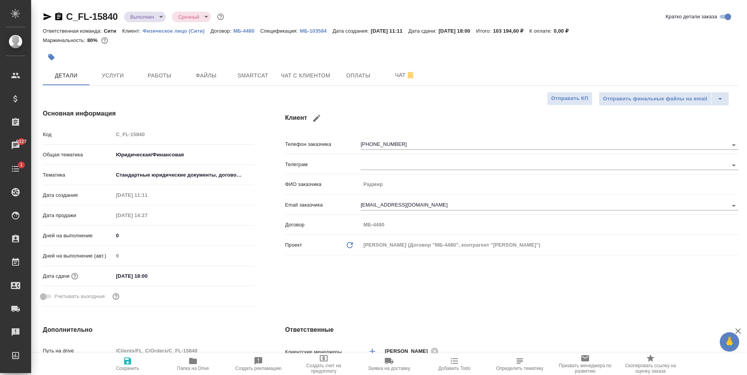
type textarea "x"
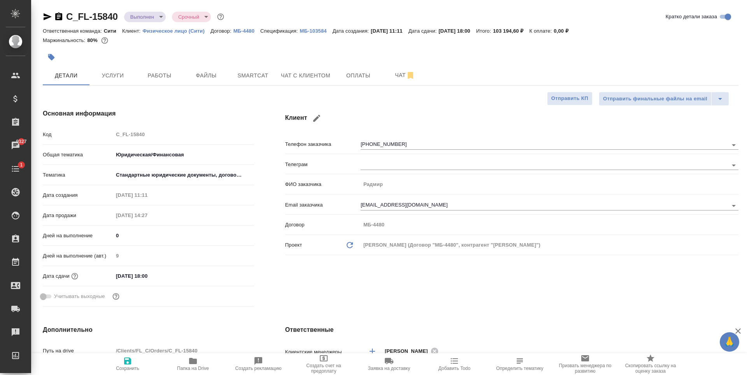
type textarea "x"
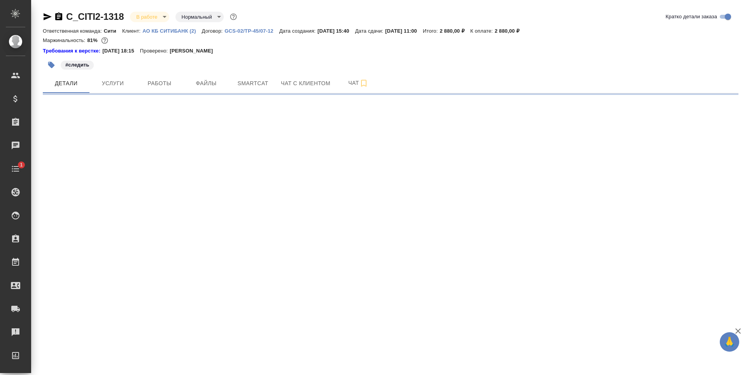
select select "RU"
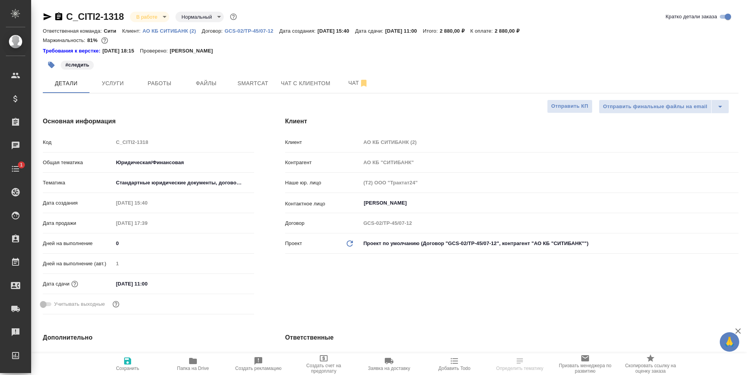
type textarea "x"
type input "[PERSON_NAME]"
type textarea "x"
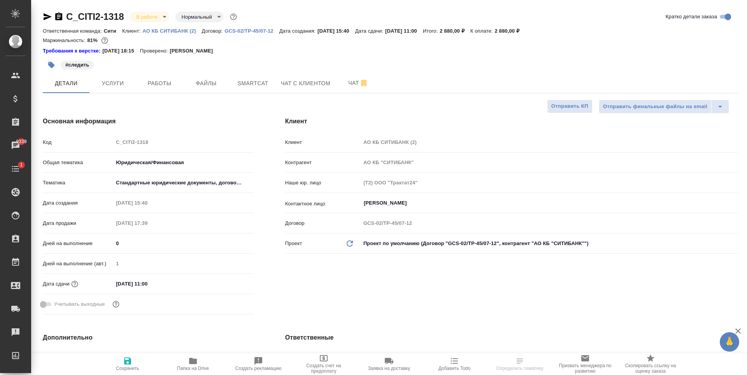
type textarea "x"
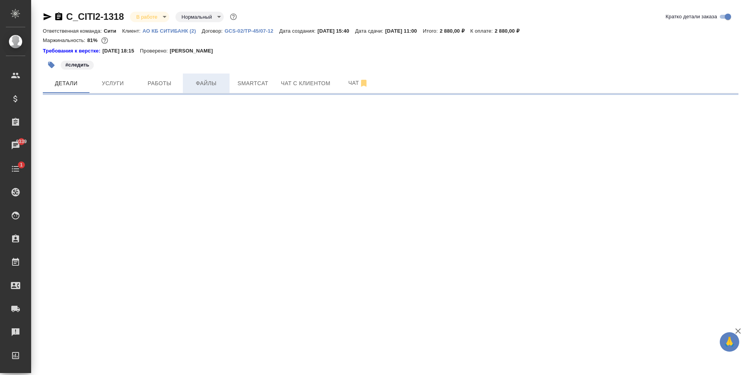
click at [206, 82] on span "Файлы" at bounding box center [205, 84] width 37 height 10
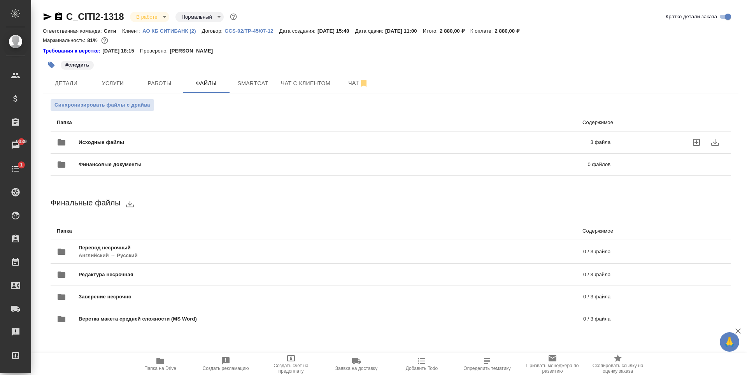
click at [389, 136] on div "Исходные файлы 3 файла" at bounding box center [333, 142] width 553 height 19
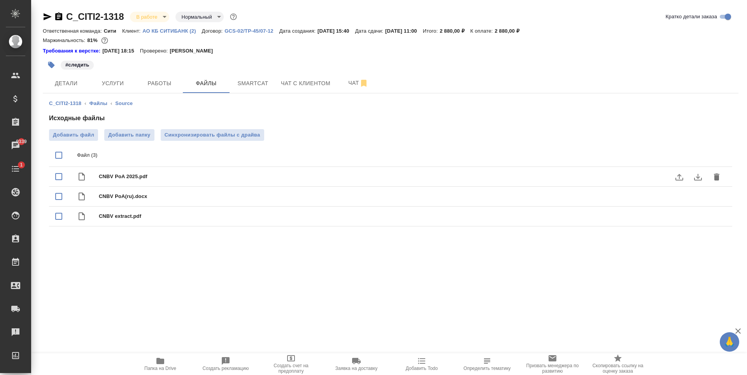
click at [173, 175] on span "CNBV PoA 2025.pdf" at bounding box center [406, 177] width 614 height 8
checkbox input "true"
click at [701, 175] on icon "download" at bounding box center [697, 176] width 9 height 9
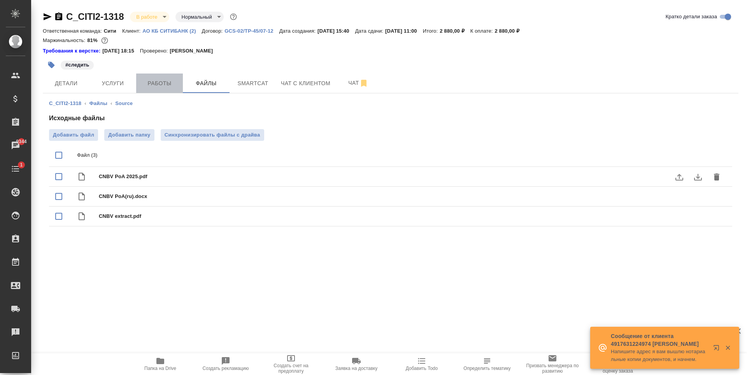
click at [173, 92] on button "Работы" at bounding box center [159, 82] width 47 height 19
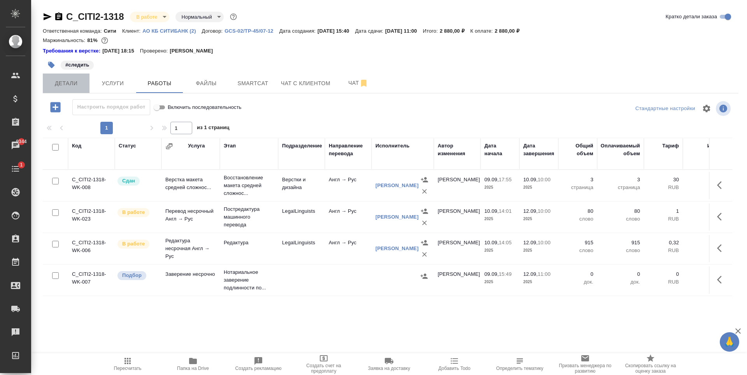
click at [72, 80] on span "Детали" at bounding box center [65, 84] width 37 height 10
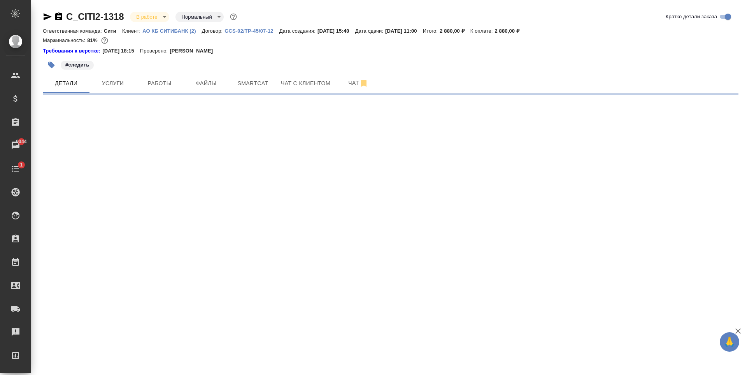
select select "RU"
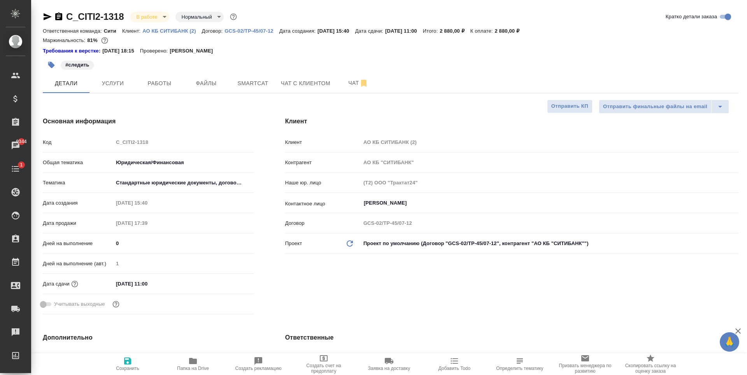
type textarea "x"
click at [150, 89] on button "Работы" at bounding box center [159, 82] width 47 height 19
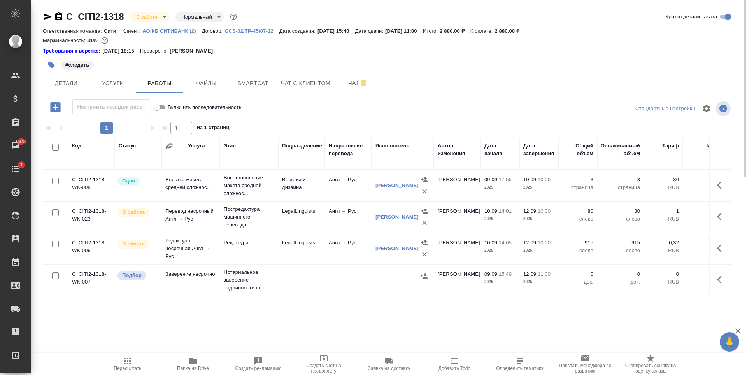
click at [49, 65] on icon "button" at bounding box center [51, 65] width 7 height 7
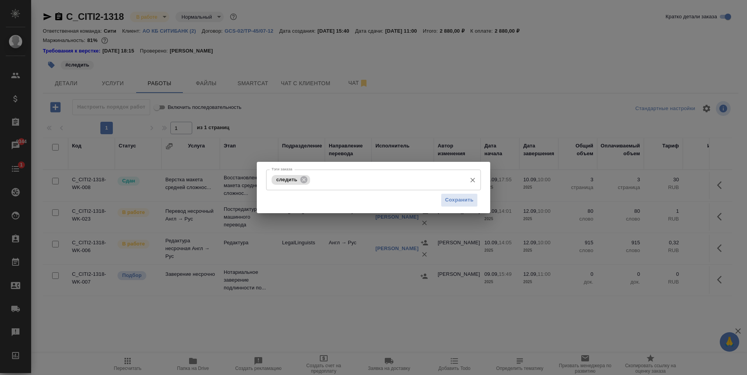
click at [365, 177] on input "Тэги заказа" at bounding box center [387, 179] width 150 height 13
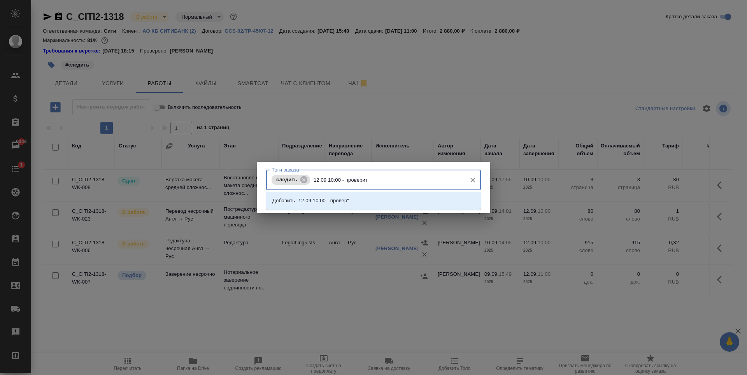
type input "12.09 10:00 - проверить"
click at [359, 179] on input "12.09 10:00 - проверить" at bounding box center [387, 179] width 150 height 13
click at [381, 177] on input "12.09 10:00 - проверить" at bounding box center [387, 179] width 150 height 13
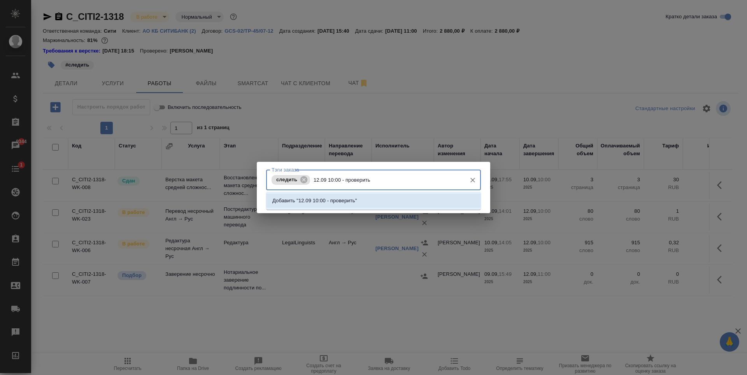
click at [367, 201] on li "Добавить "12.09 10:00 - проверить"" at bounding box center [373, 201] width 215 height 14
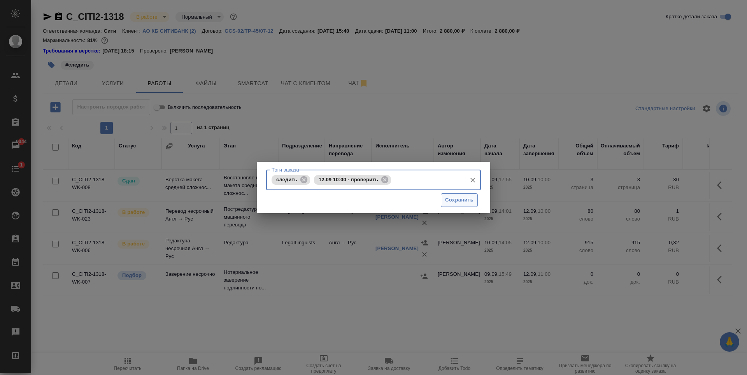
click at [456, 197] on span "Сохранить" at bounding box center [459, 200] width 28 height 9
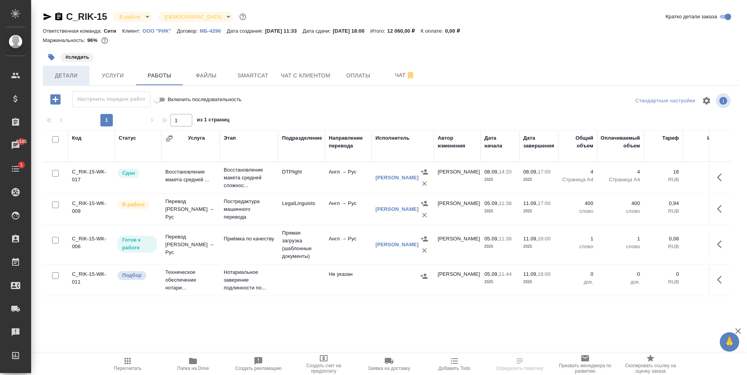
click at [80, 79] on span "Детали" at bounding box center [65, 76] width 37 height 10
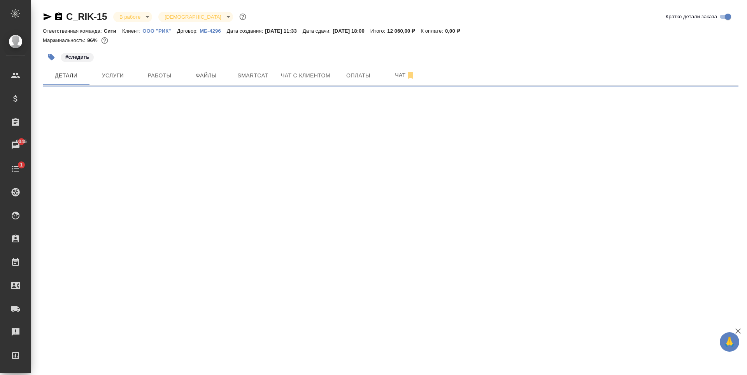
select select "RU"
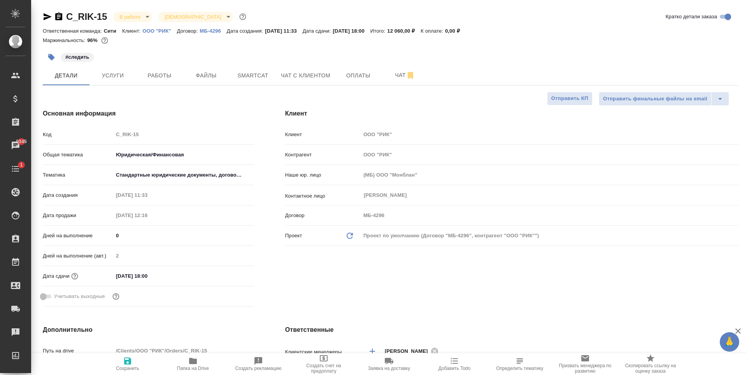
type textarea "x"
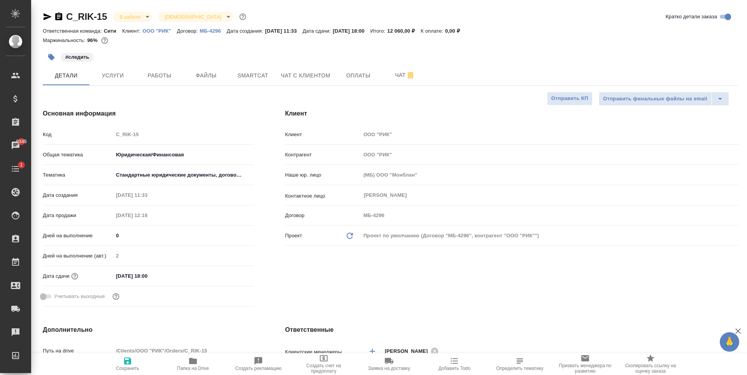
type textarea "x"
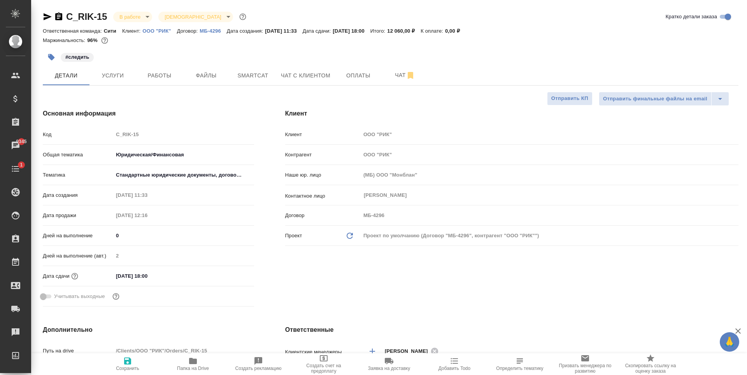
type textarea "x"
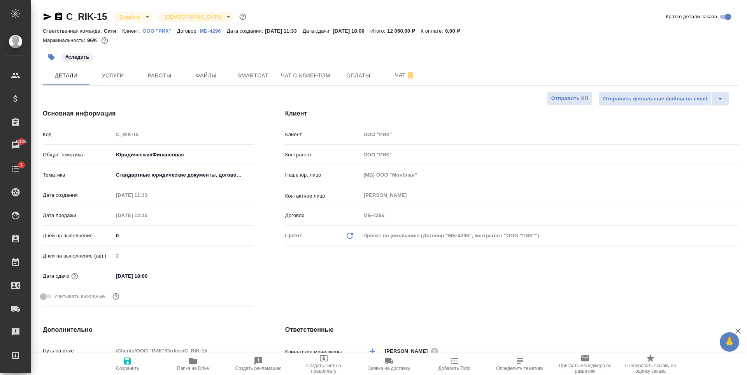
type textarea "x"
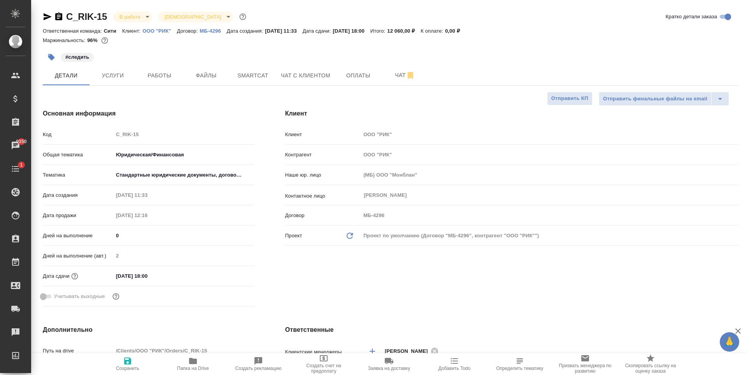
type textarea "x"
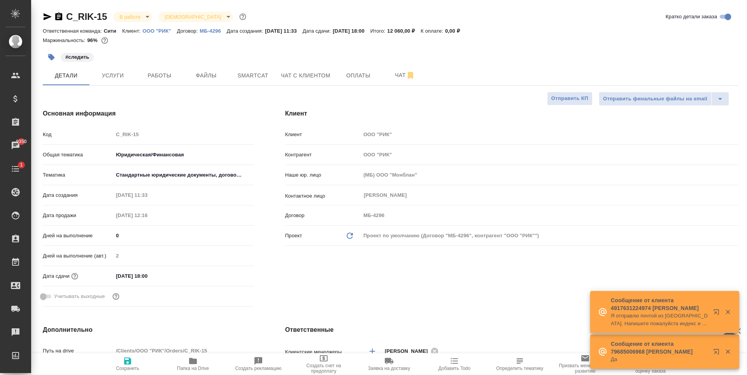
type textarea "x"
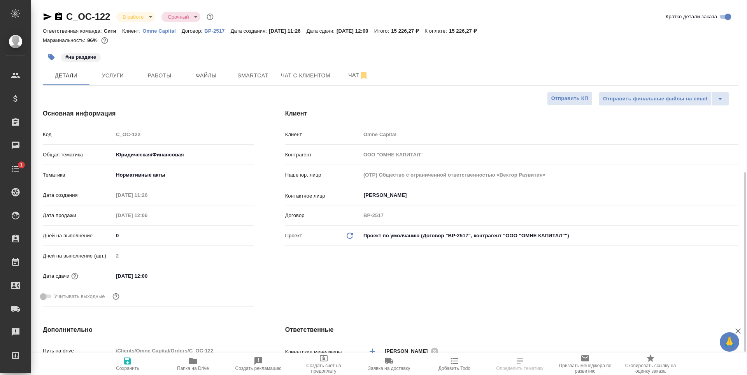
select select "RU"
click at [149, 71] on span "Работы" at bounding box center [159, 76] width 37 height 10
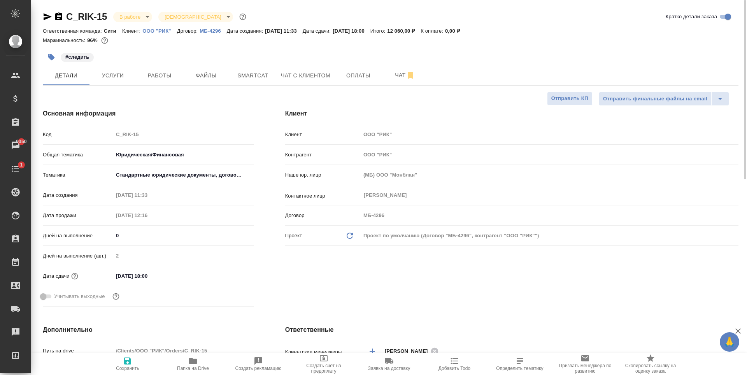
select select "RU"
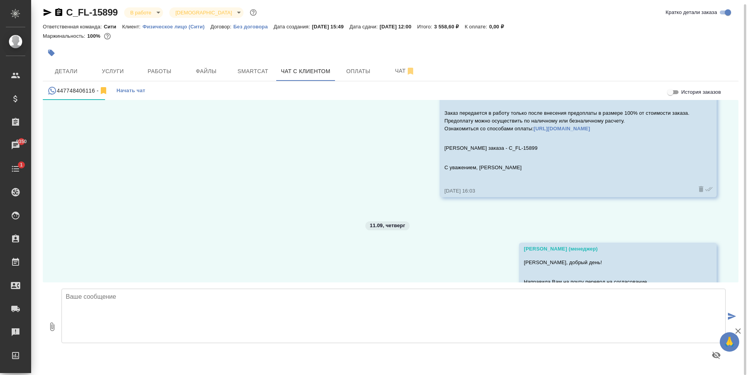
scroll to position [120, 0]
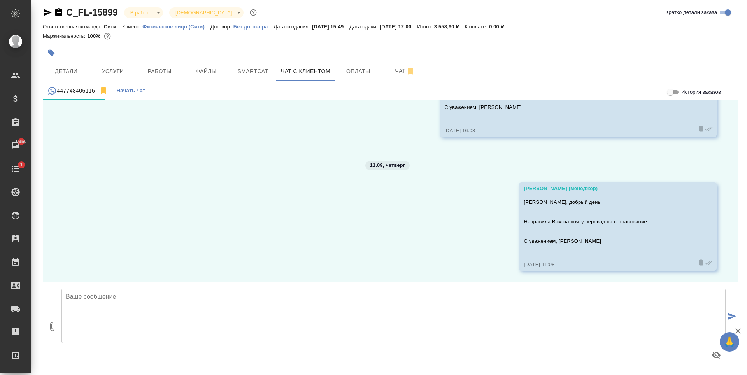
click at [300, 47] on div at bounding box center [275, 52] width 464 height 17
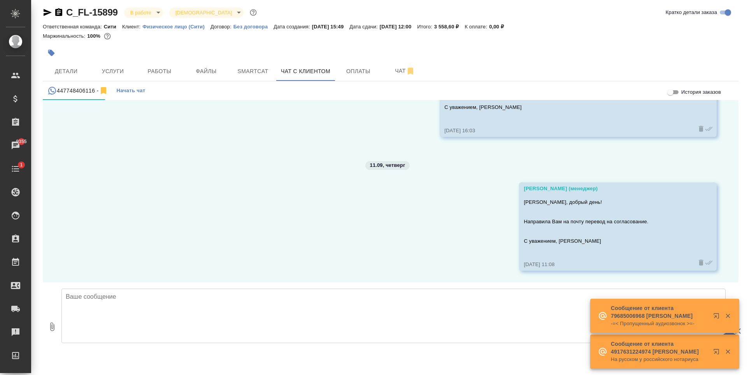
click at [245, 298] on textarea at bounding box center [393, 316] width 664 height 54
click at [229, 323] on textarea at bounding box center [393, 316] width 664 height 54
click at [726, 315] on icon "button" at bounding box center [727, 316] width 4 height 4
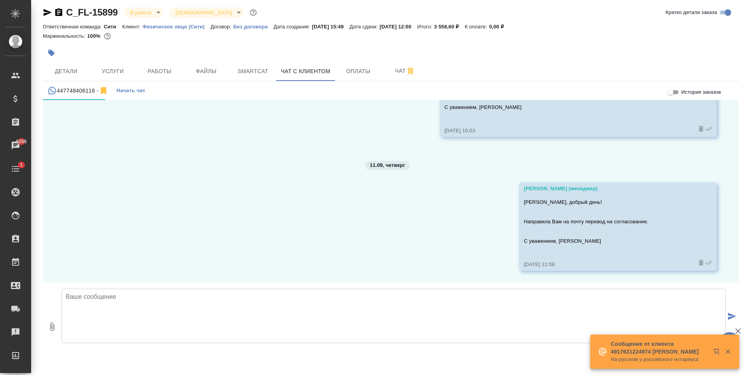
click at [731, 354] on icon "button" at bounding box center [727, 351] width 7 height 7
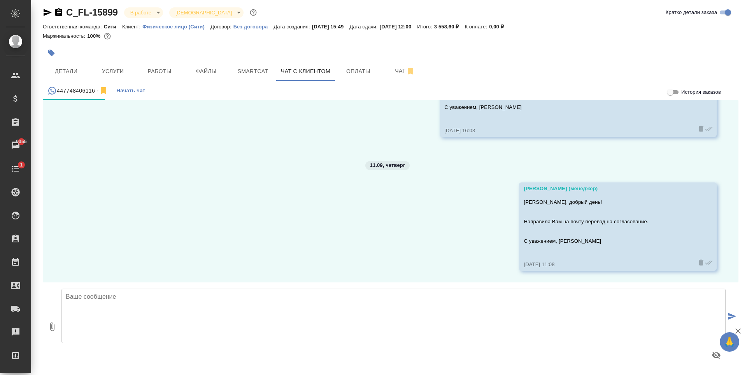
click at [520, 321] on textarea at bounding box center [393, 316] width 664 height 54
